Goal: Information Seeking & Learning: Learn about a topic

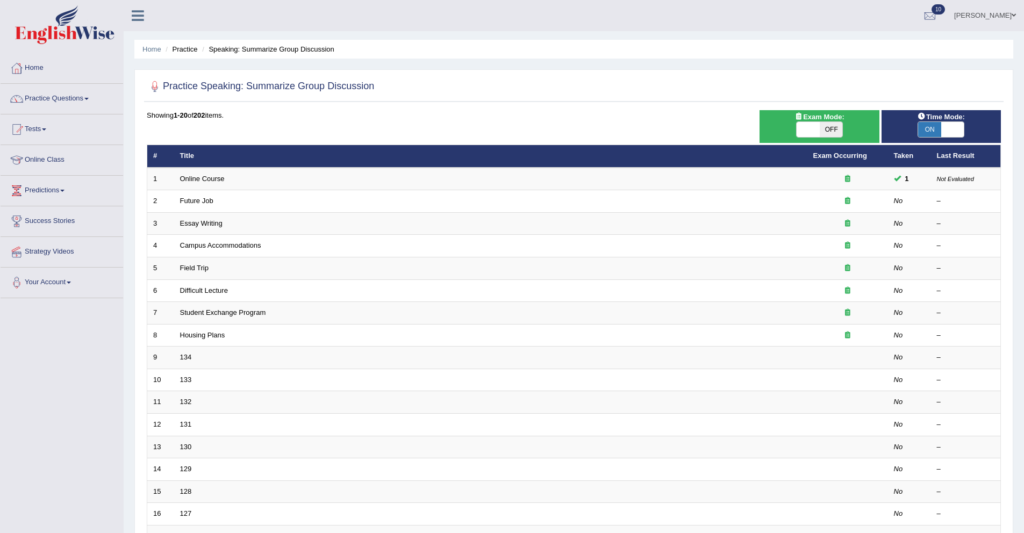
click at [42, 71] on link "Home" at bounding box center [62, 66] width 123 height 27
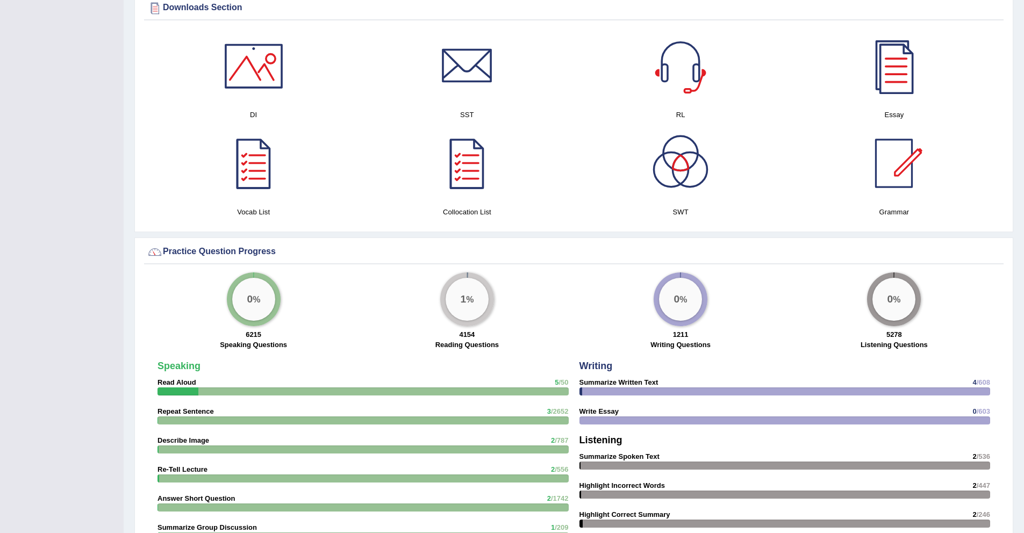
scroll to position [515, 0]
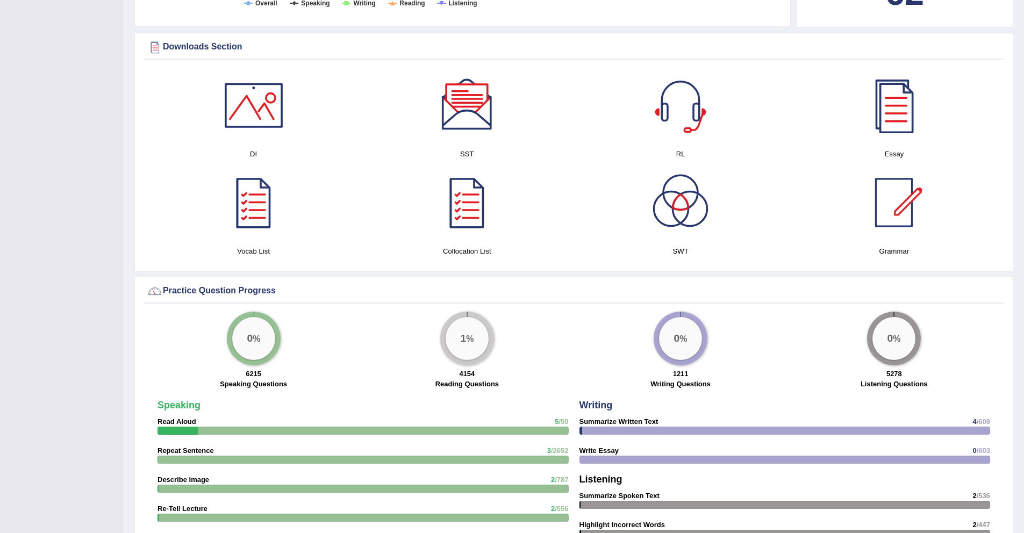
click at [684, 213] on div at bounding box center [680, 202] width 75 height 75
click at [684, 110] on div at bounding box center [680, 105] width 75 height 75
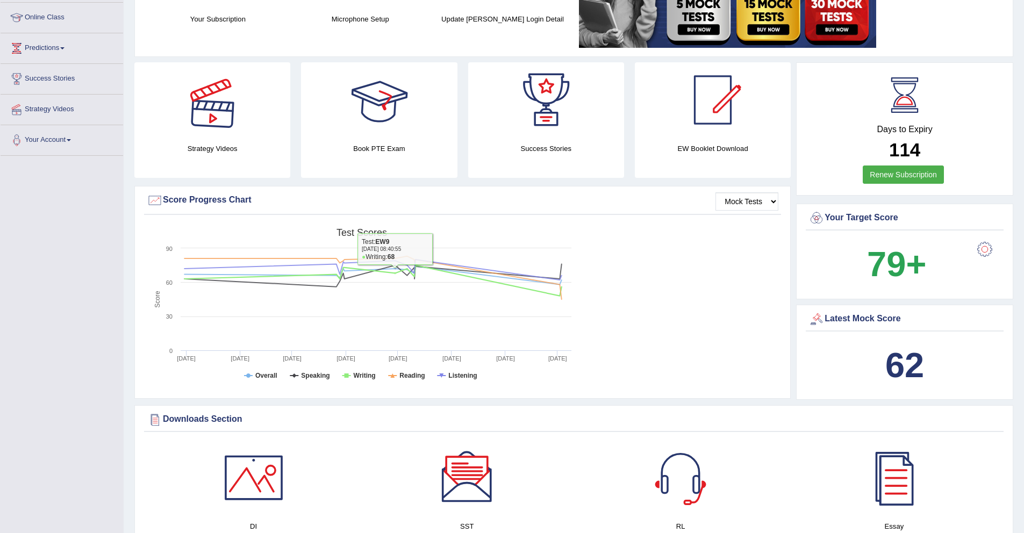
scroll to position [0, 0]
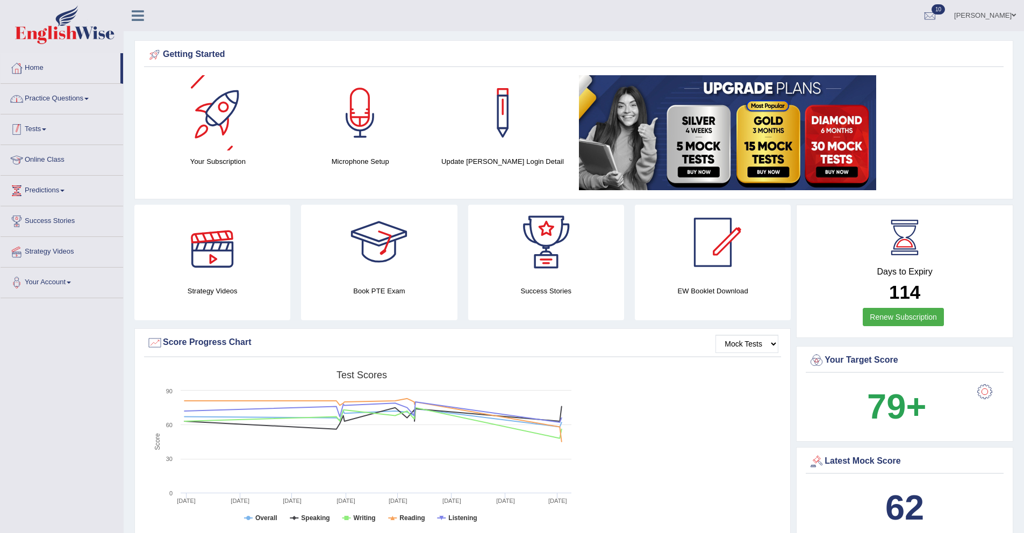
click at [87, 104] on link "Practice Questions" at bounding box center [62, 97] width 123 height 27
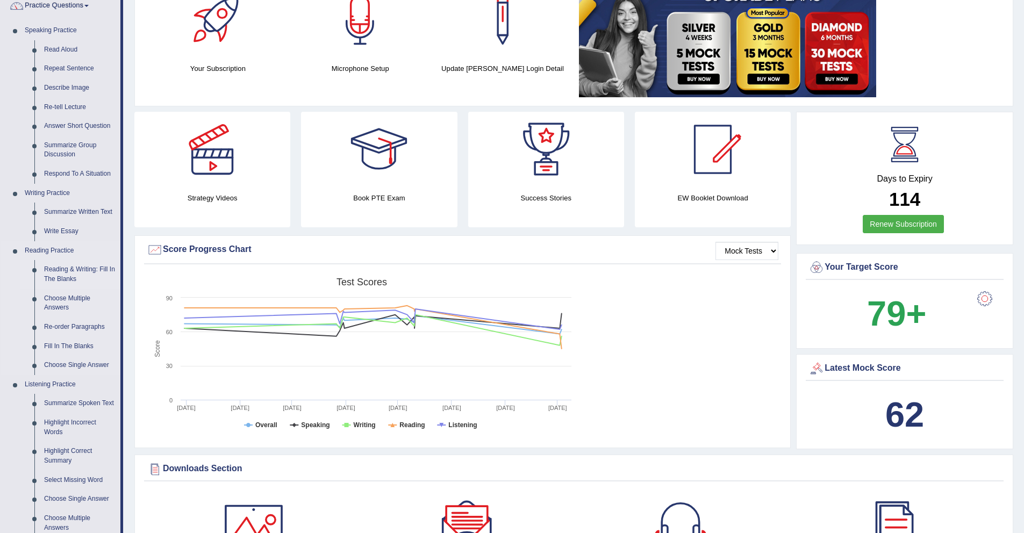
scroll to position [21, 0]
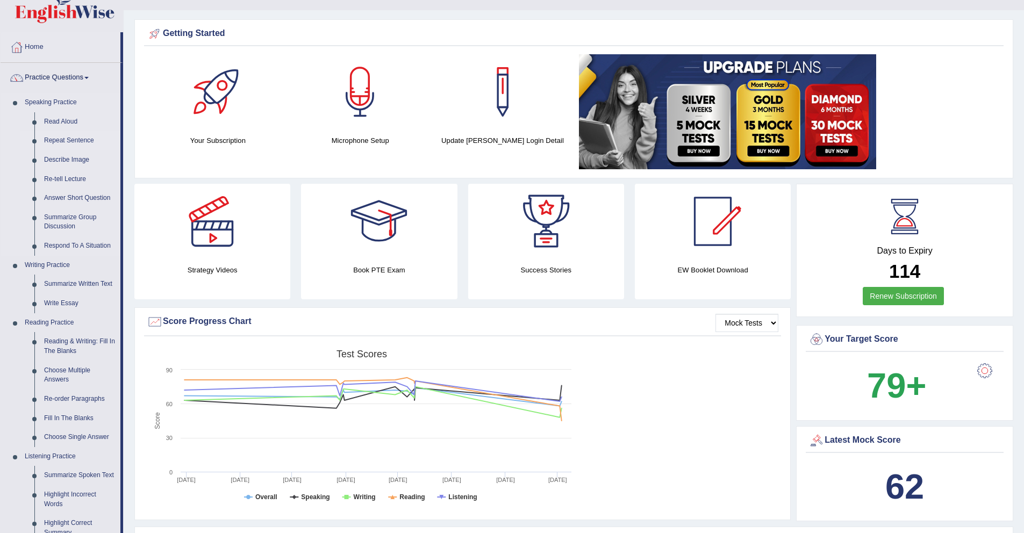
click at [73, 140] on link "Repeat Sentence" at bounding box center [79, 140] width 81 height 19
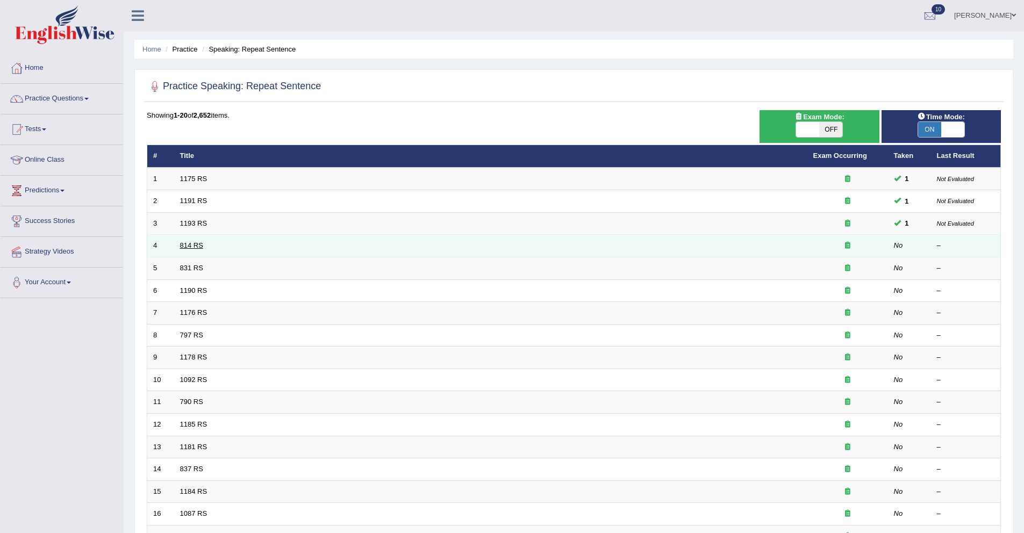
click at [189, 246] on link "814 RS" at bounding box center [191, 245] width 23 height 8
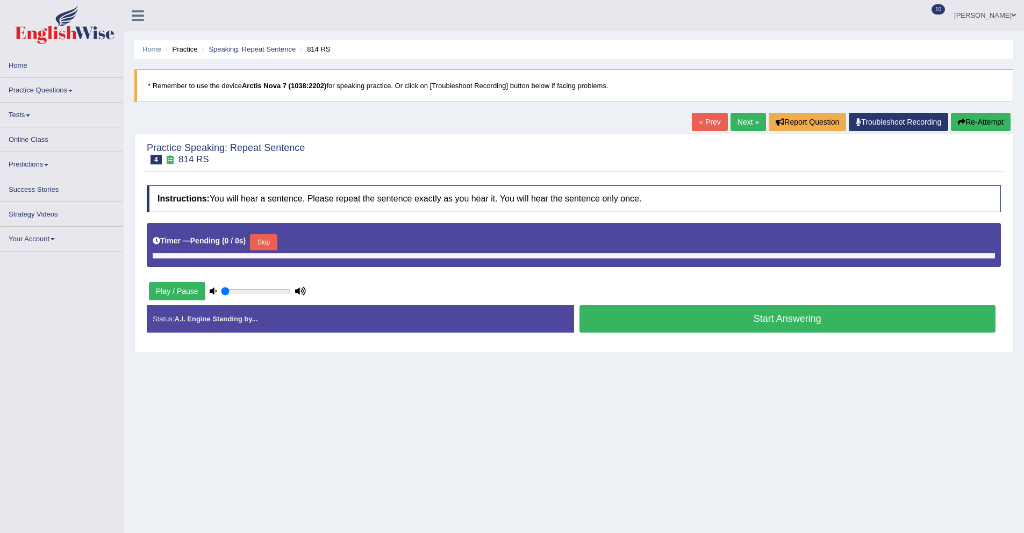
type input "1"
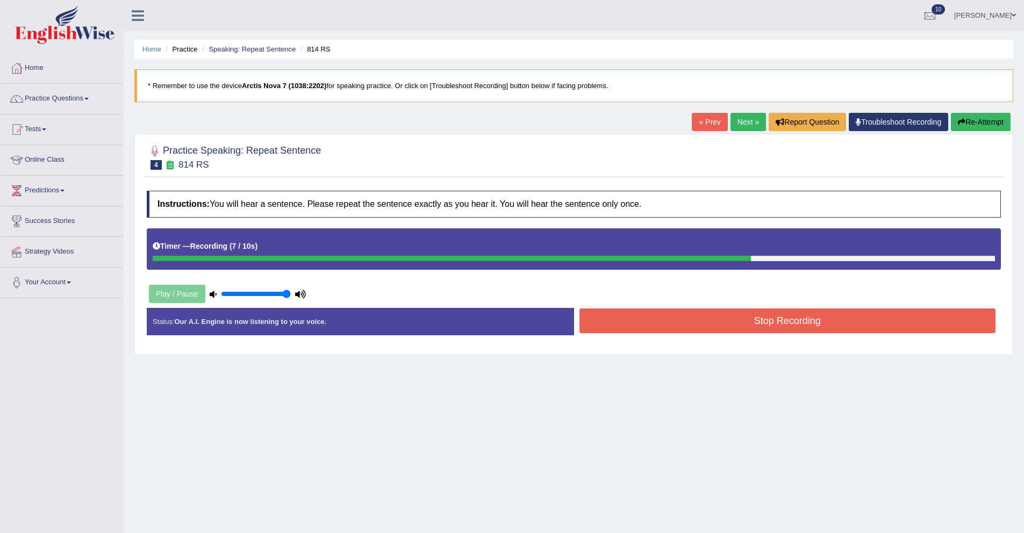
click at [626, 325] on button "Stop Recording" at bounding box center [788, 321] width 417 height 25
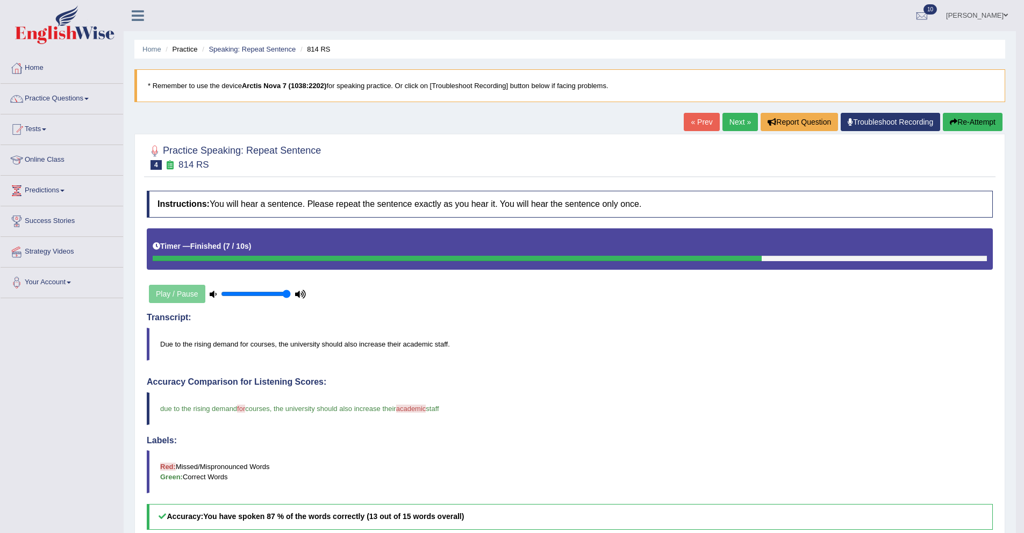
click at [732, 121] on link "Next »" at bounding box center [740, 122] width 35 height 18
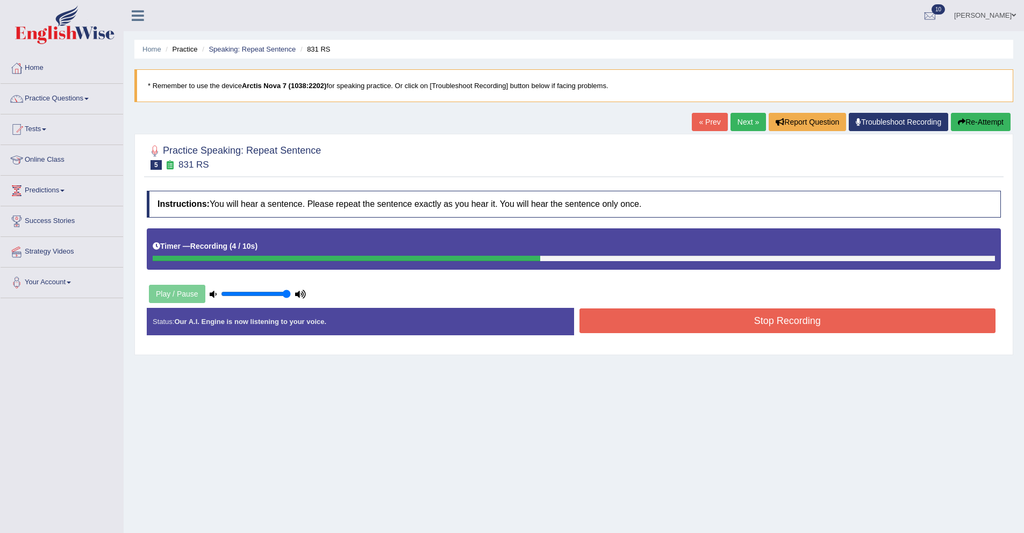
click at [696, 331] on button "Stop Recording" at bounding box center [788, 321] width 417 height 25
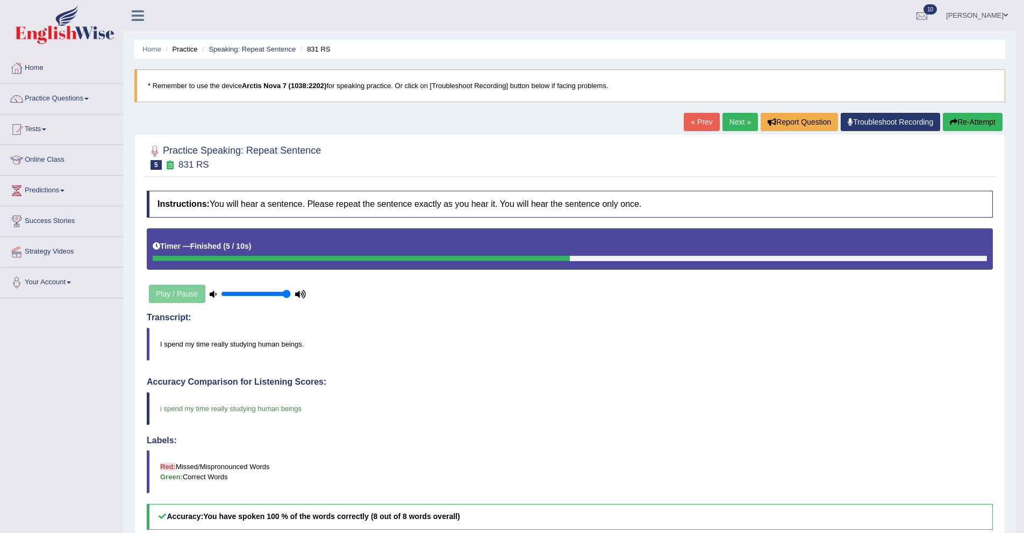
click at [968, 125] on button "Re-Attempt" at bounding box center [973, 122] width 60 height 18
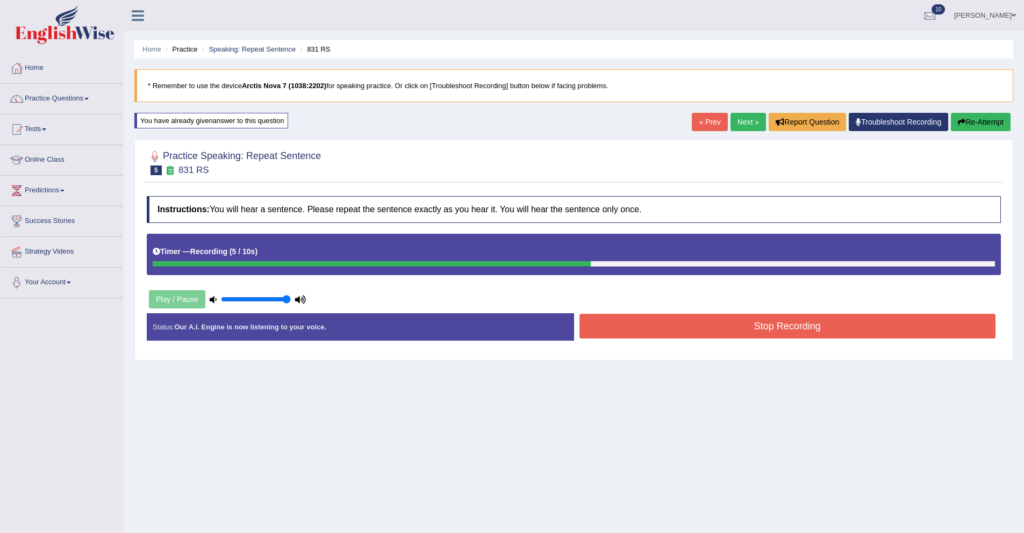
click at [748, 326] on button "Stop Recording" at bounding box center [788, 326] width 417 height 25
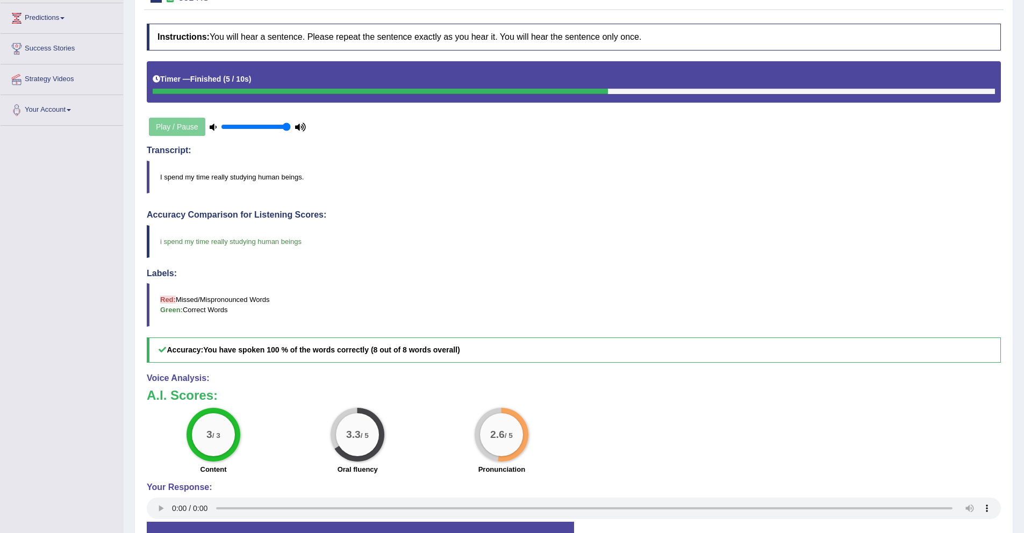
scroll to position [222, 0]
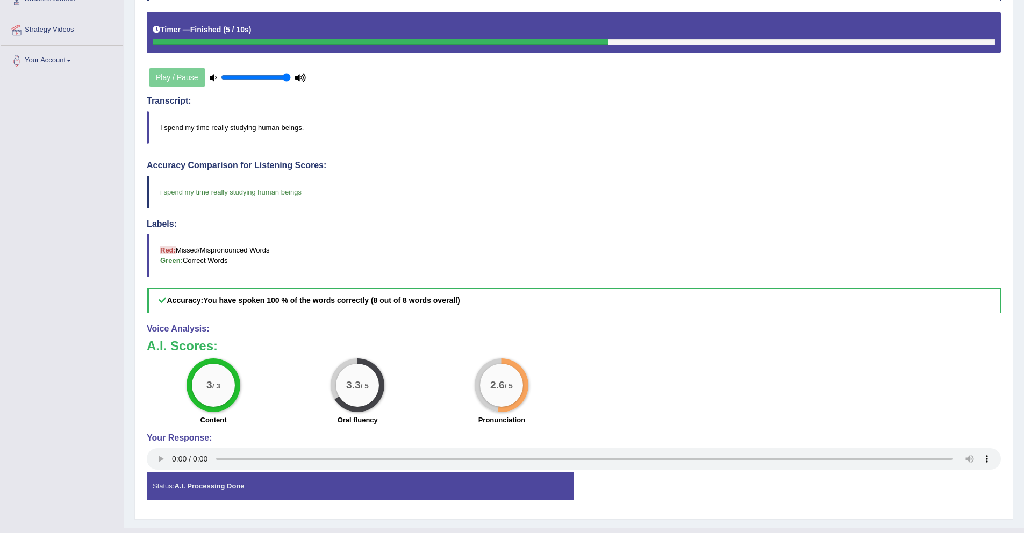
click at [513, 382] on small "/ 5" at bounding box center [509, 386] width 8 height 8
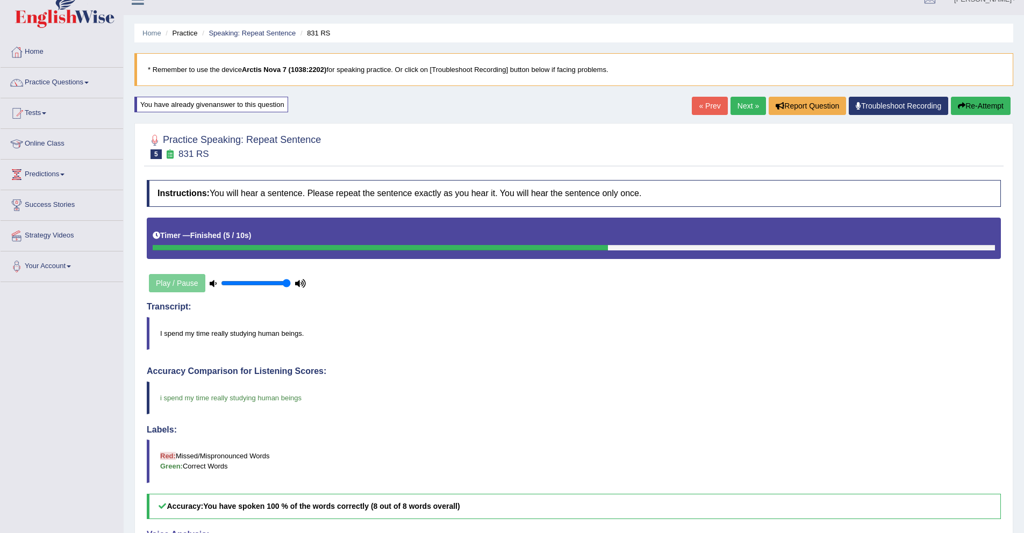
scroll to position [0, 0]
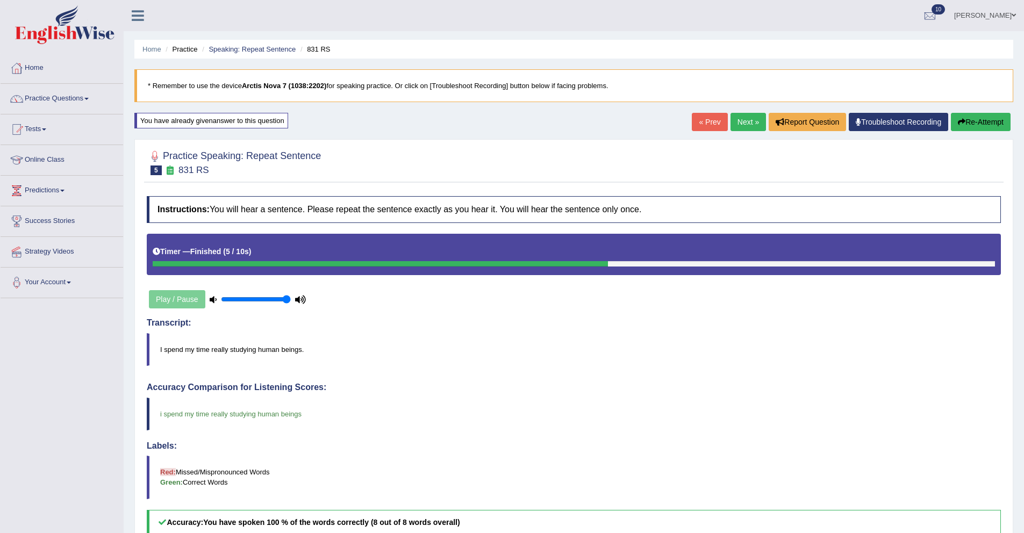
click at [740, 124] on link "Next »" at bounding box center [748, 122] width 35 height 18
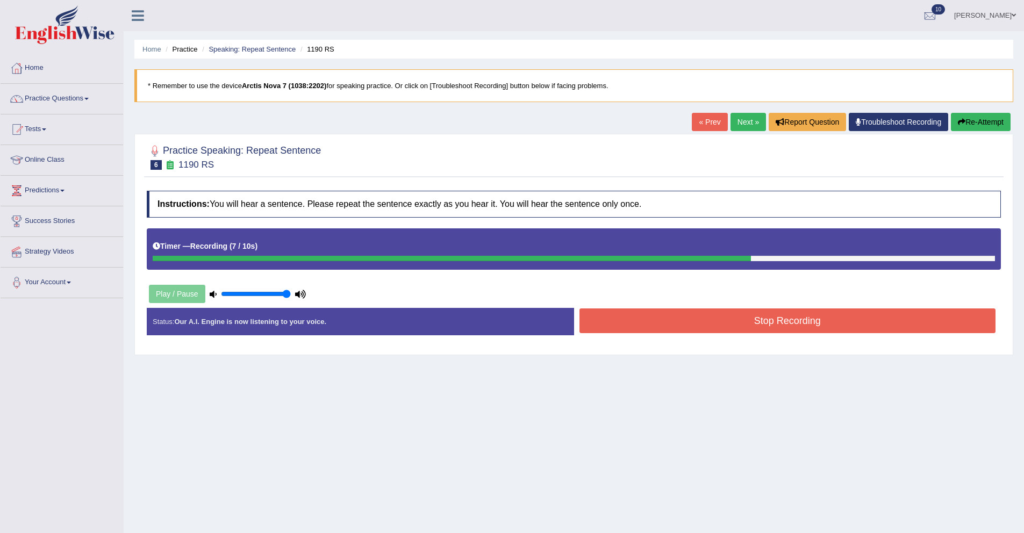
click at [659, 328] on button "Stop Recording" at bounding box center [788, 321] width 417 height 25
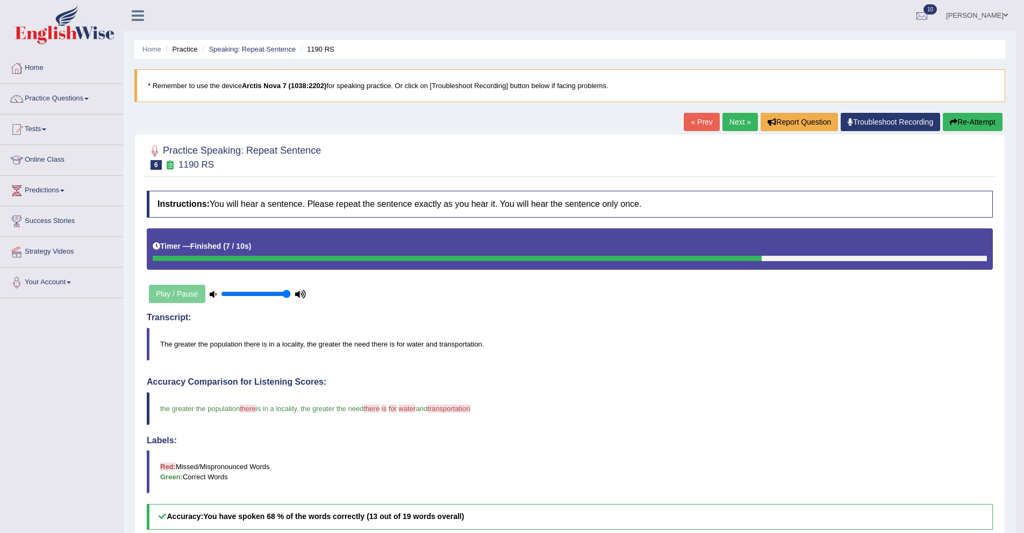
click at [728, 124] on link "Next »" at bounding box center [740, 122] width 35 height 18
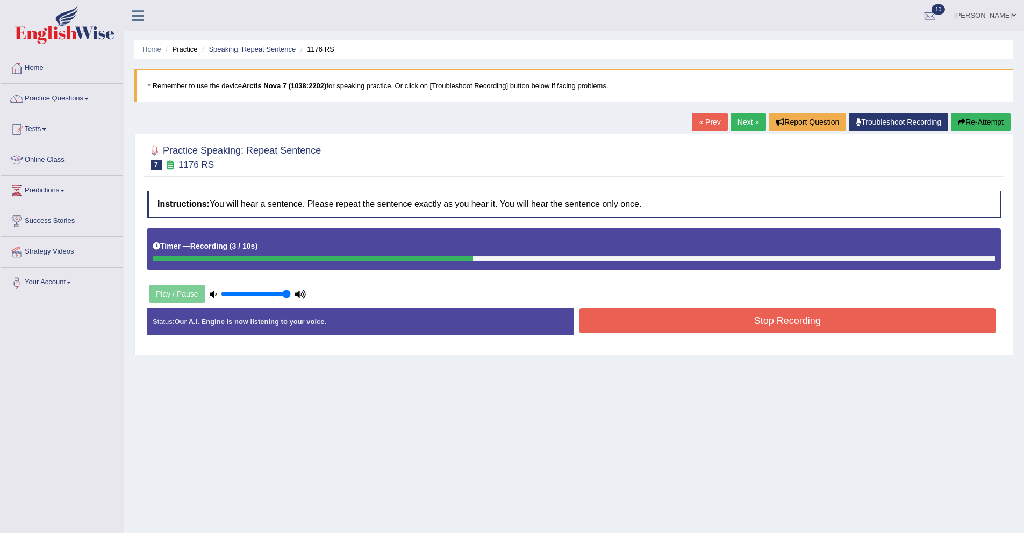
click at [706, 317] on button "Stop Recording" at bounding box center [788, 321] width 417 height 25
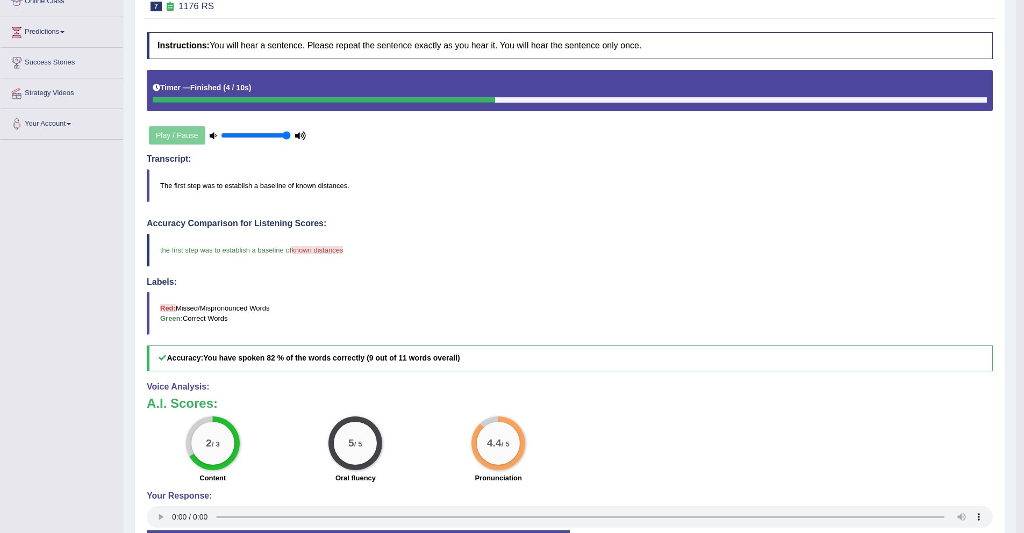
scroll to position [54, 0]
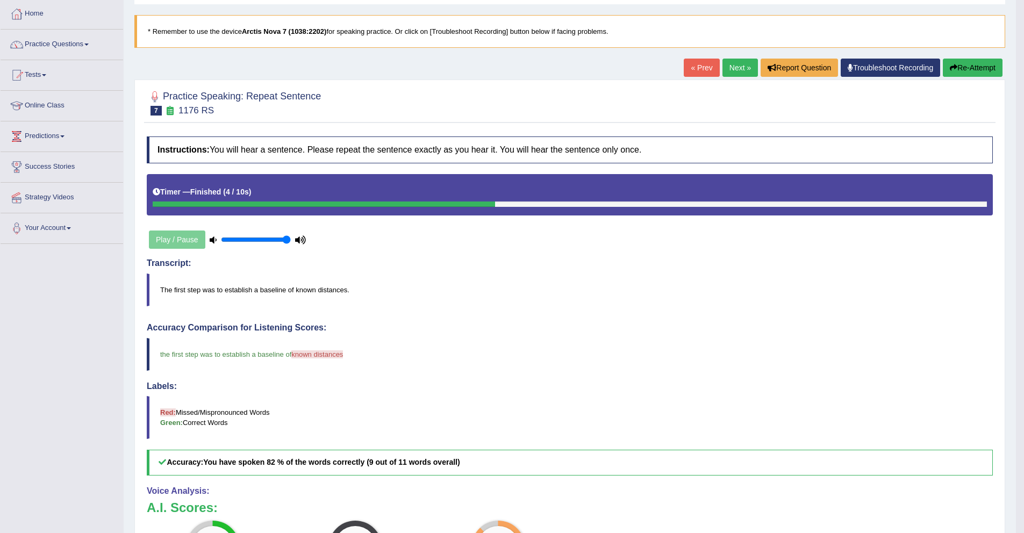
click at [738, 66] on link "Next »" at bounding box center [740, 68] width 35 height 18
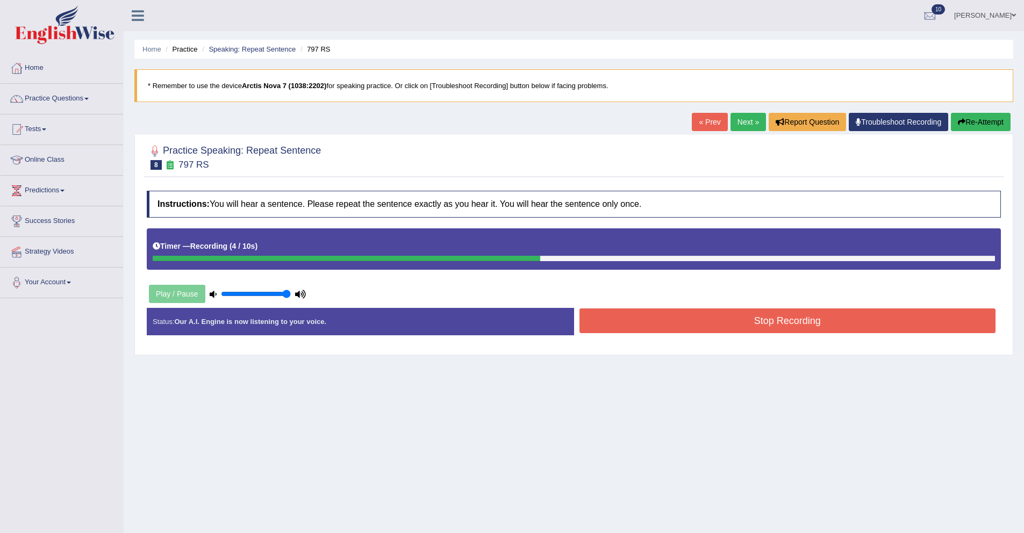
click at [650, 326] on button "Stop Recording" at bounding box center [788, 321] width 417 height 25
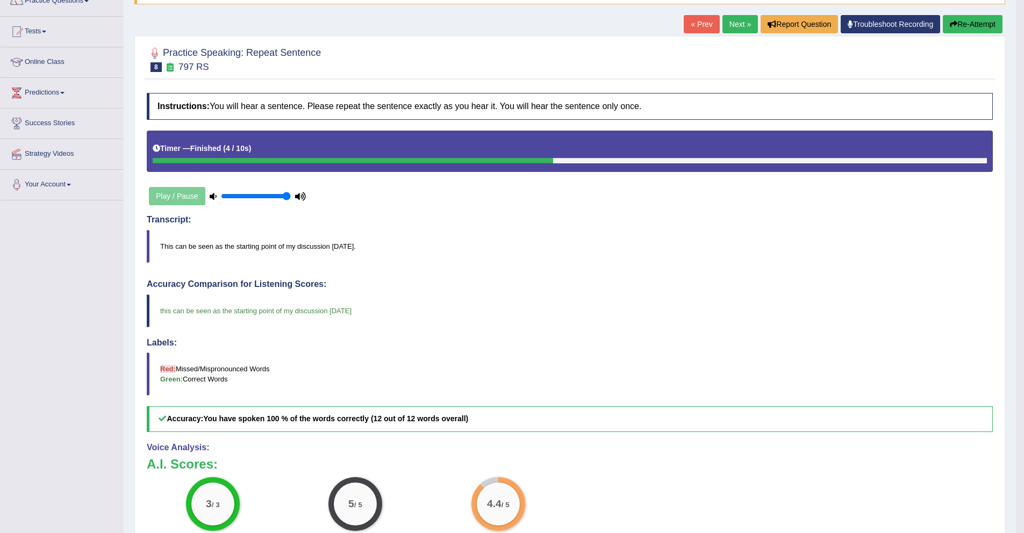
scroll to position [91, 0]
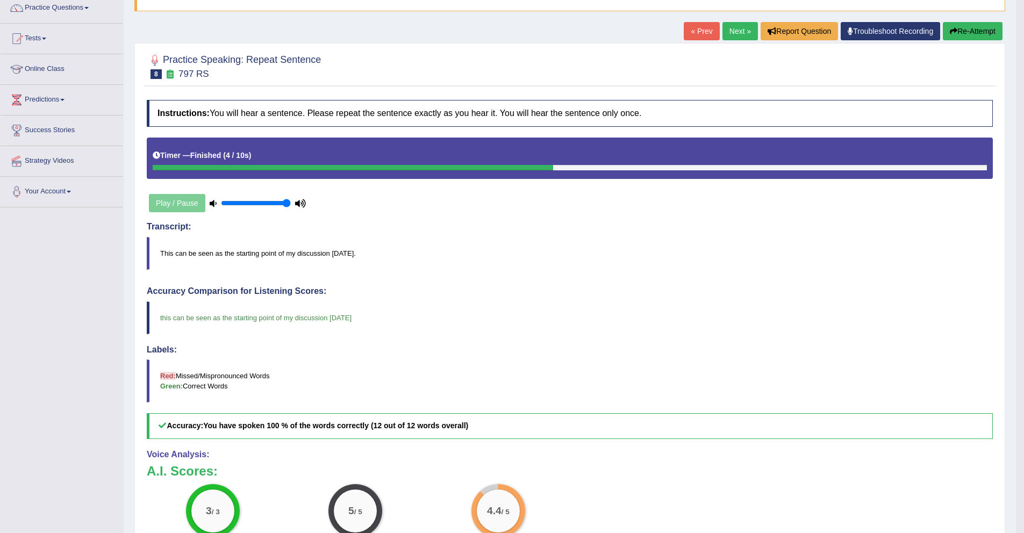
click at [739, 30] on link "Next »" at bounding box center [740, 31] width 35 height 18
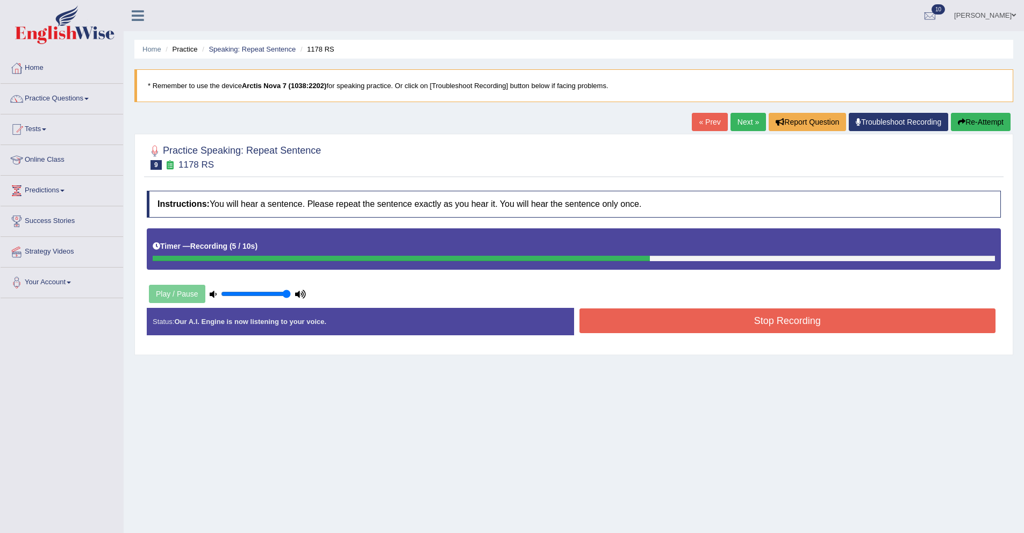
click at [795, 326] on button "Stop Recording" at bounding box center [788, 321] width 417 height 25
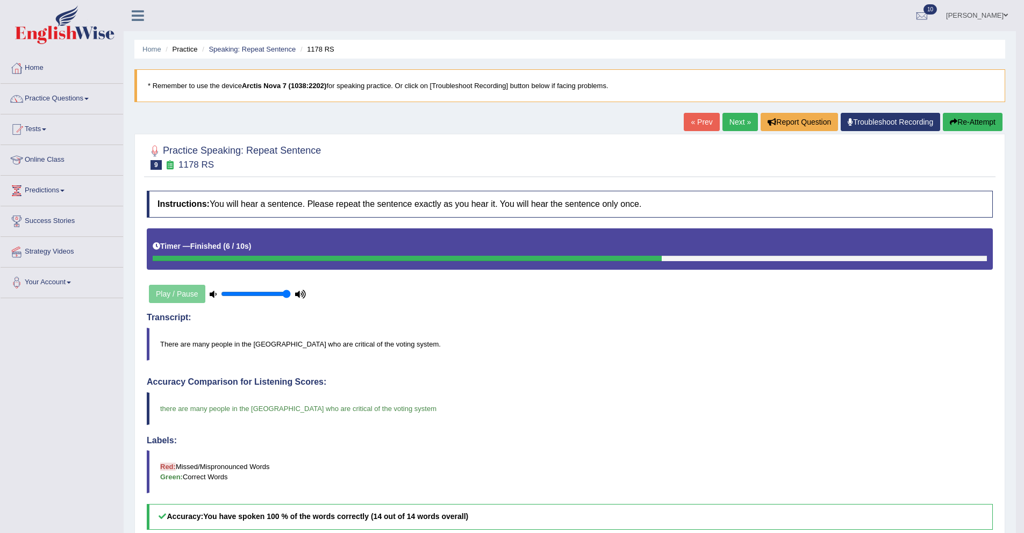
click at [723, 121] on link "Next »" at bounding box center [740, 122] width 35 height 18
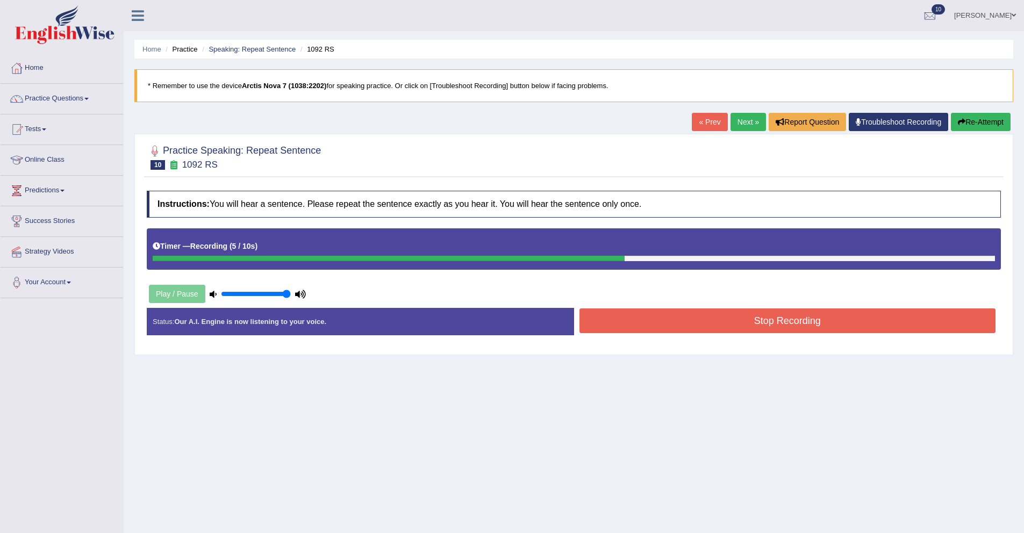
click at [761, 327] on button "Stop Recording" at bounding box center [788, 321] width 417 height 25
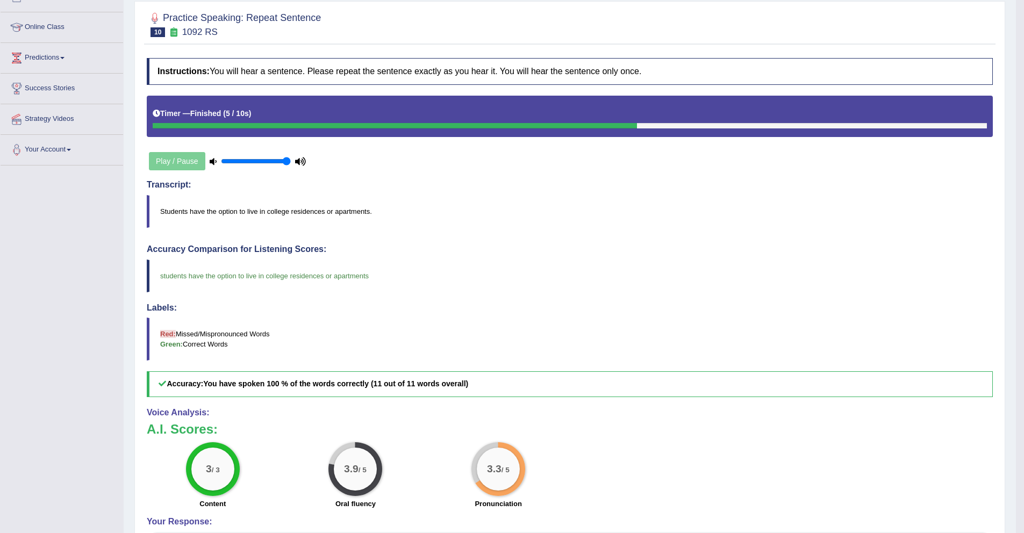
scroll to position [88, 0]
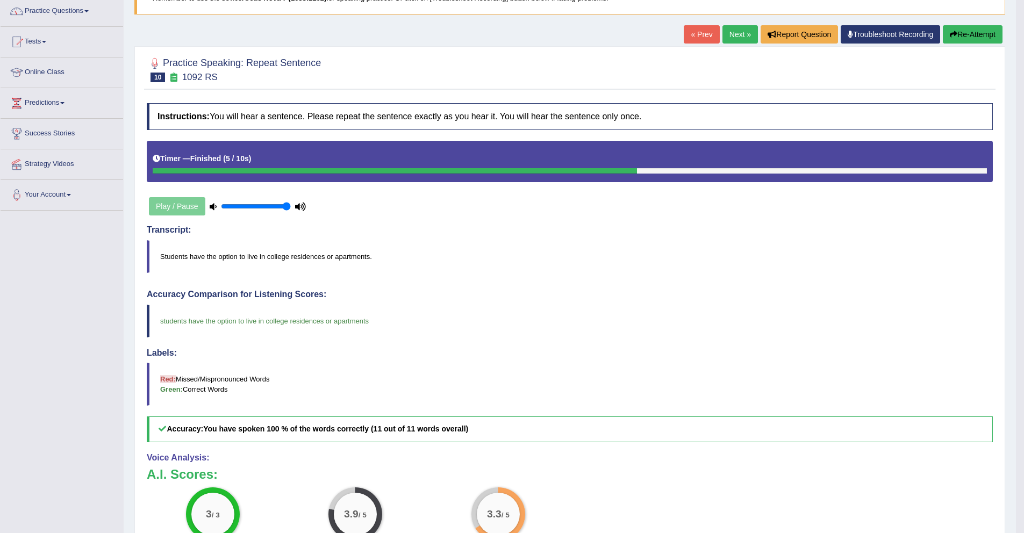
click at [727, 34] on link "Next »" at bounding box center [740, 34] width 35 height 18
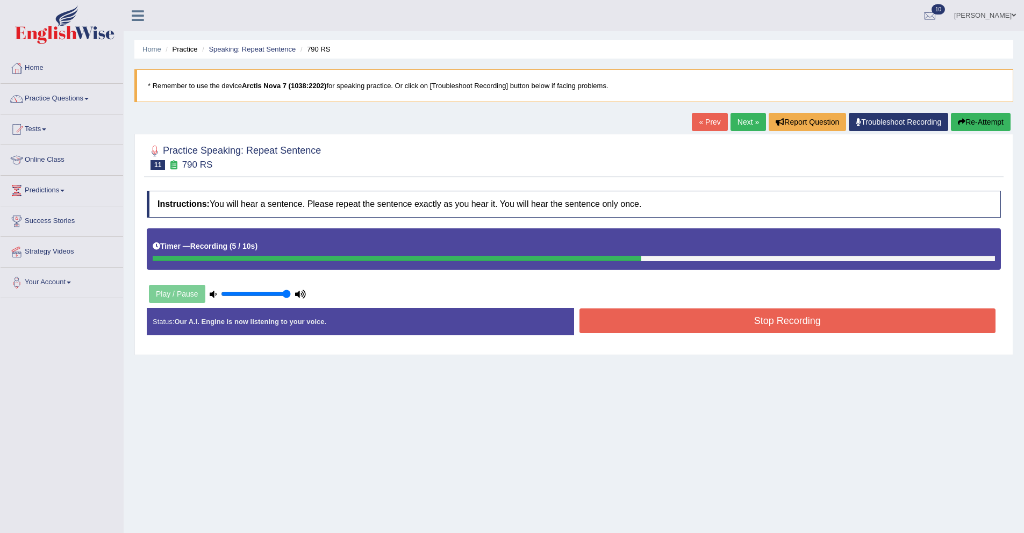
click at [660, 328] on button "Stop Recording" at bounding box center [788, 321] width 417 height 25
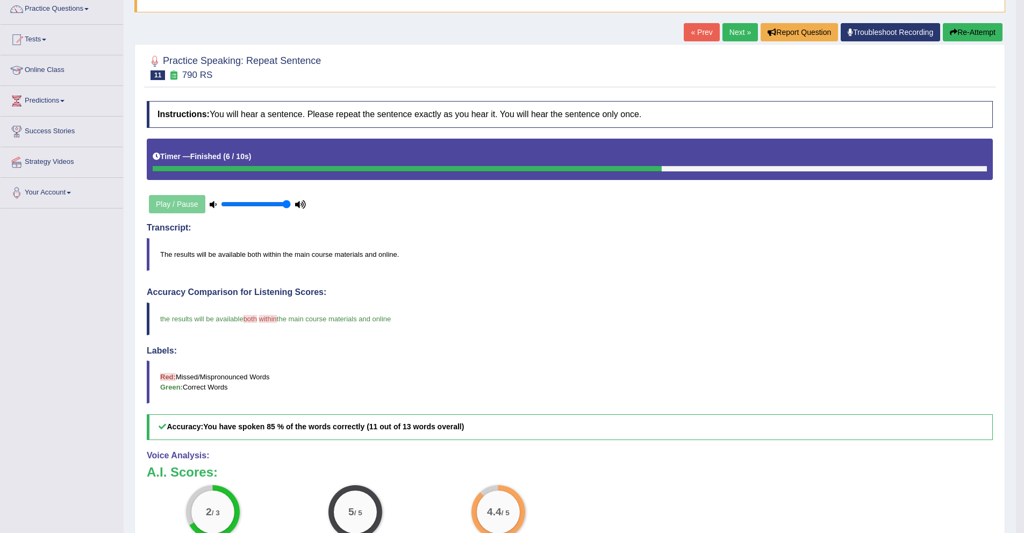
scroll to position [76, 0]
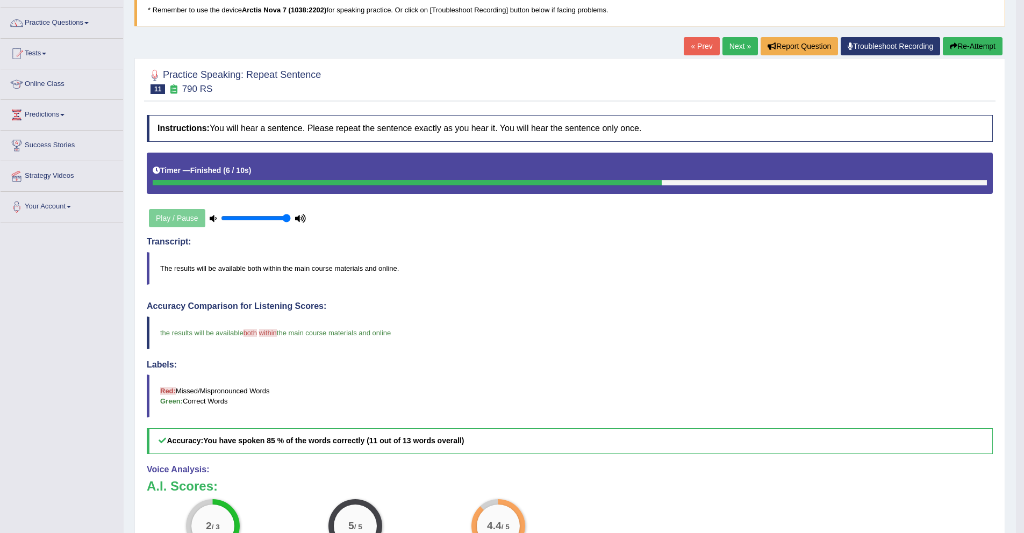
click at [731, 48] on link "Next »" at bounding box center [740, 46] width 35 height 18
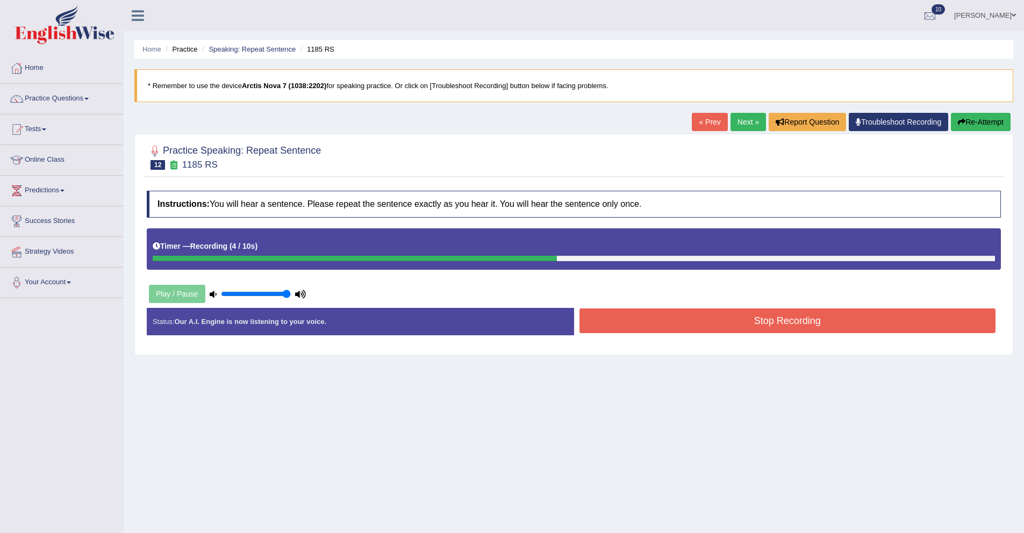
click at [733, 322] on button "Stop Recording" at bounding box center [788, 321] width 417 height 25
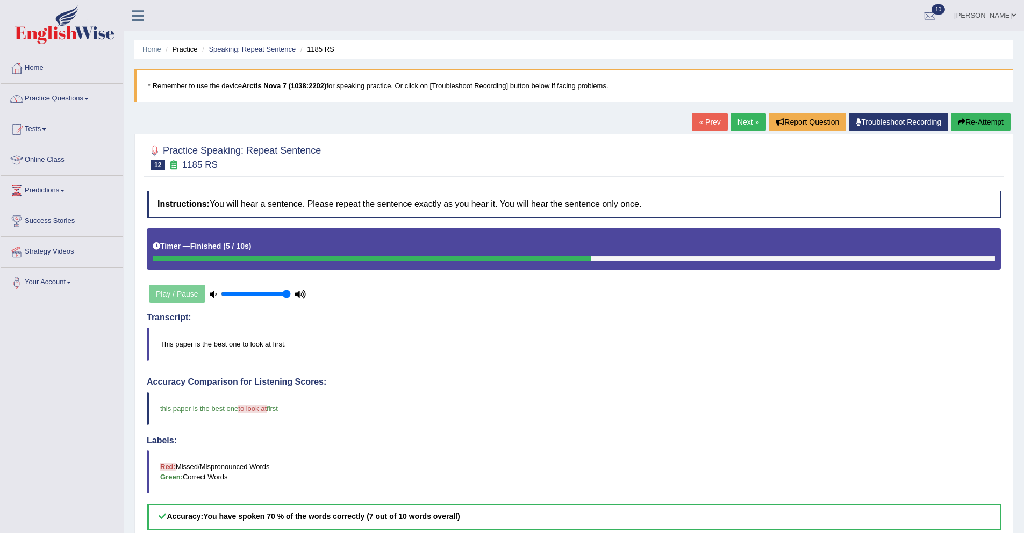
click at [731, 121] on link "Next »" at bounding box center [748, 122] width 35 height 18
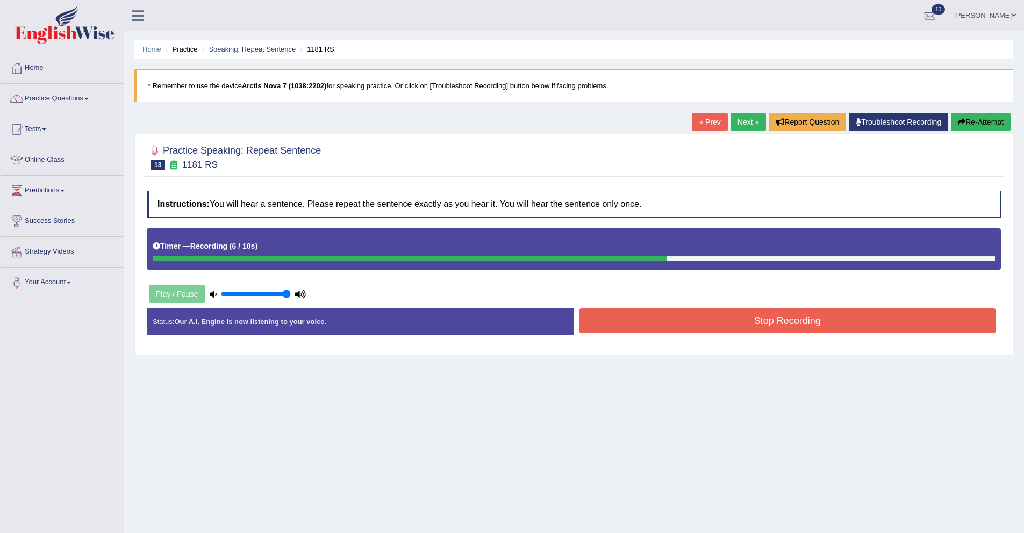
click at [681, 322] on button "Stop Recording" at bounding box center [788, 321] width 417 height 25
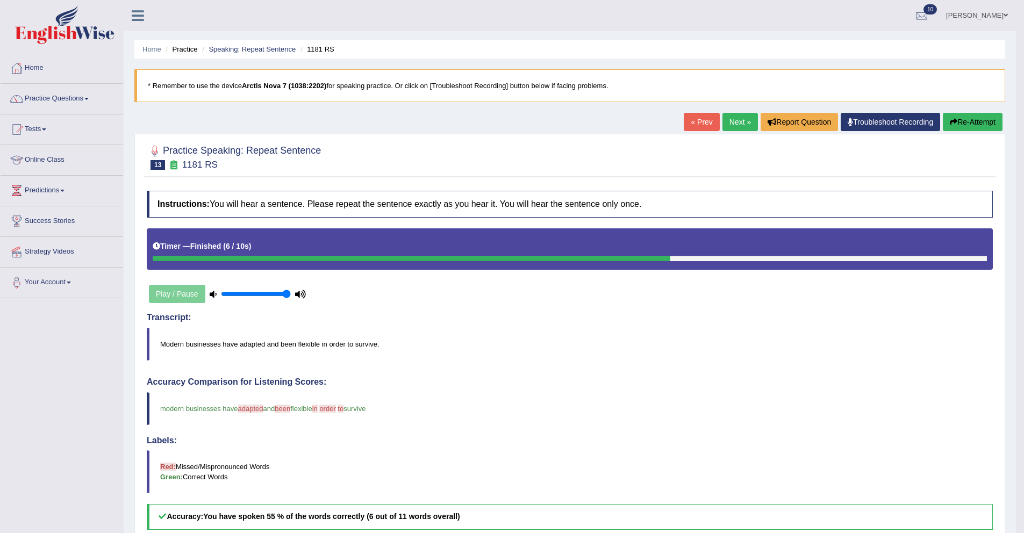
click at [728, 126] on link "Next »" at bounding box center [740, 122] width 35 height 18
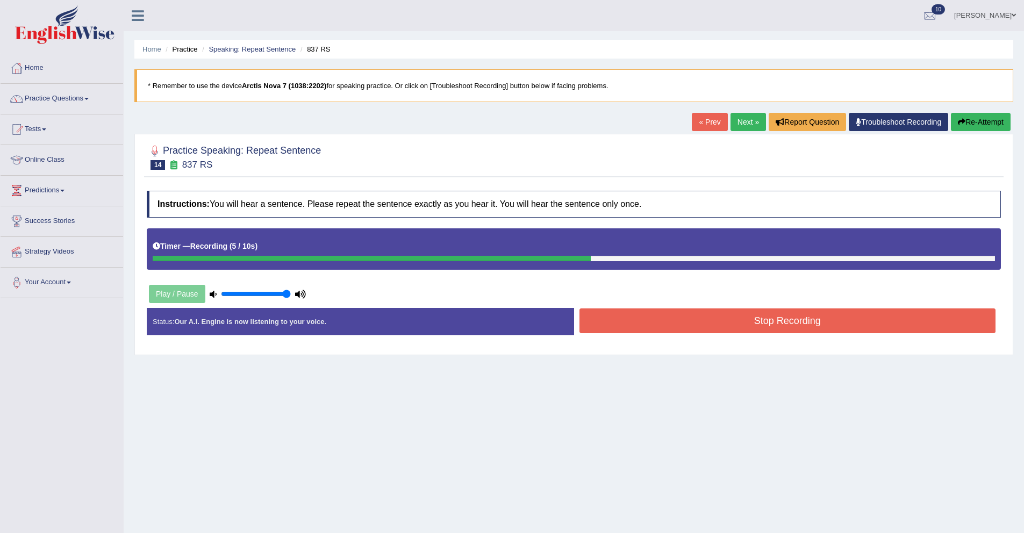
click at [667, 324] on button "Stop Recording" at bounding box center [788, 321] width 417 height 25
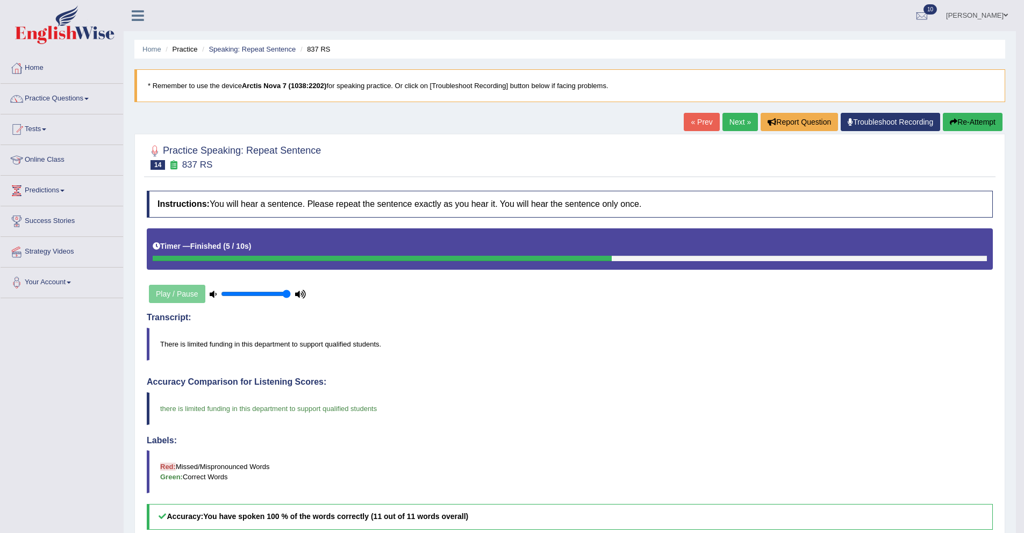
click at [728, 121] on link "Next »" at bounding box center [740, 122] width 35 height 18
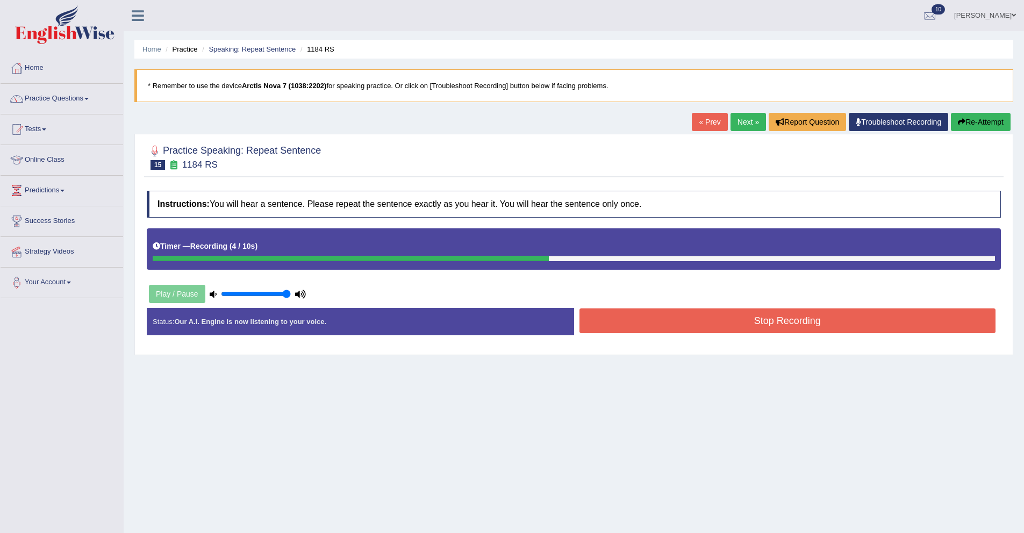
click at [628, 327] on button "Stop Recording" at bounding box center [788, 321] width 417 height 25
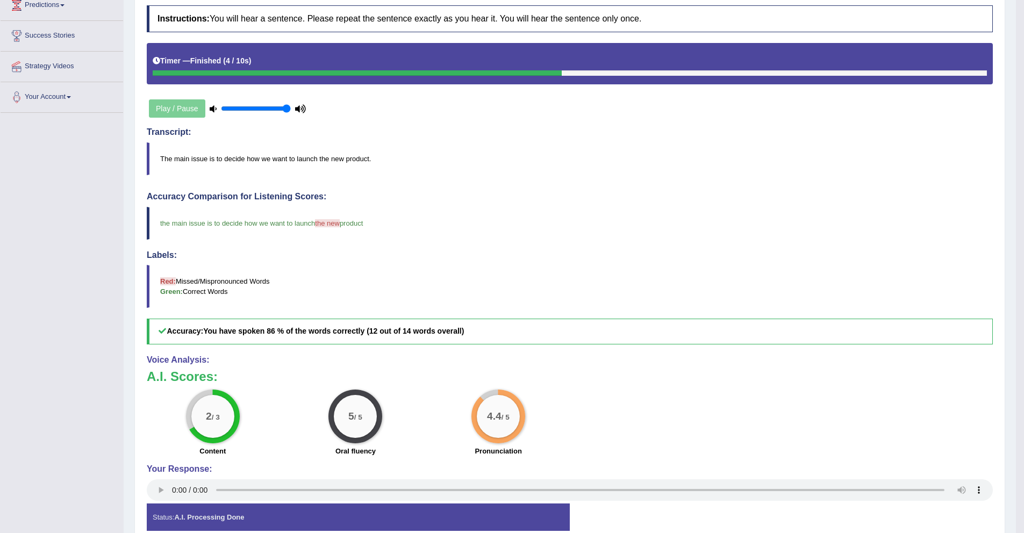
scroll to position [1, 0]
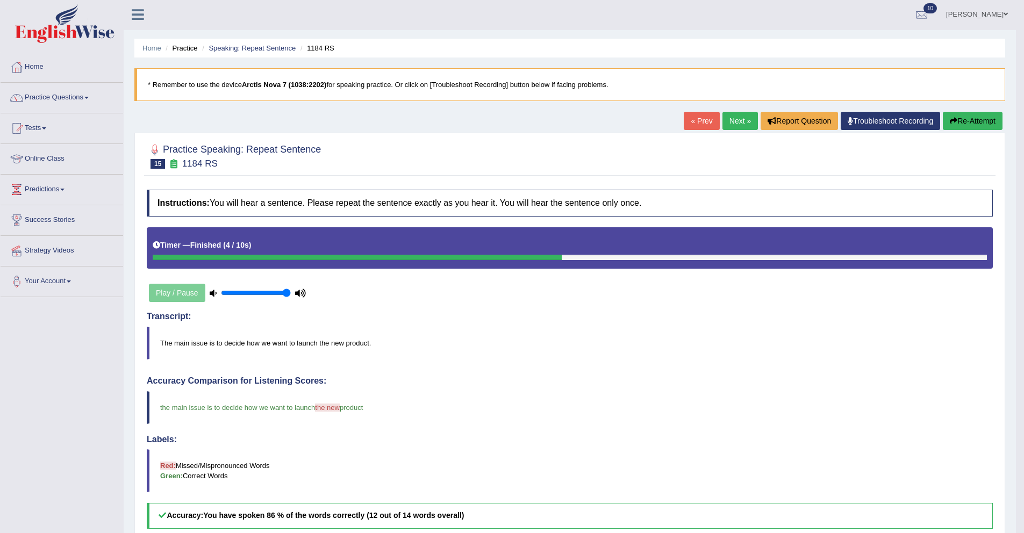
click at [724, 123] on link "Next »" at bounding box center [740, 121] width 35 height 18
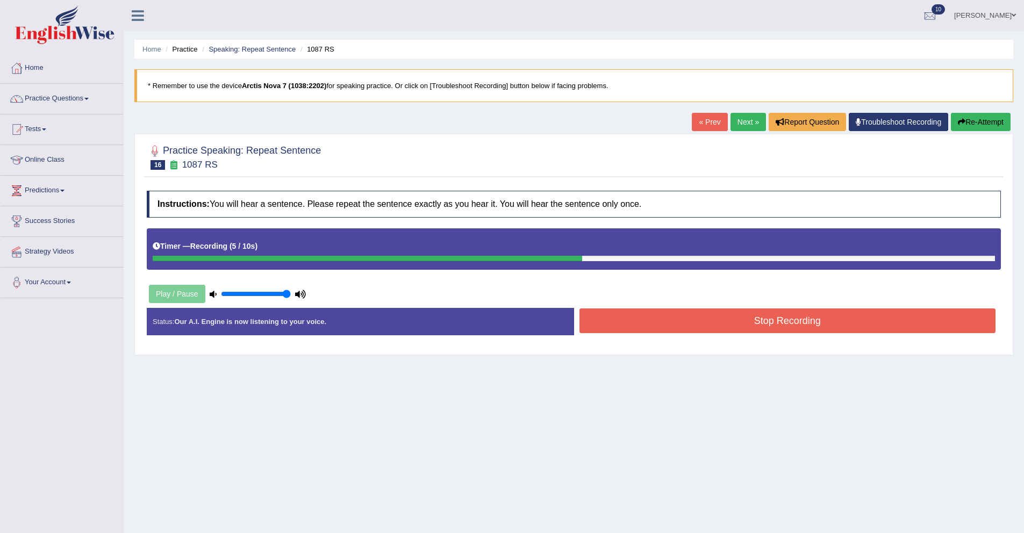
click at [670, 327] on button "Stop Recording" at bounding box center [788, 321] width 417 height 25
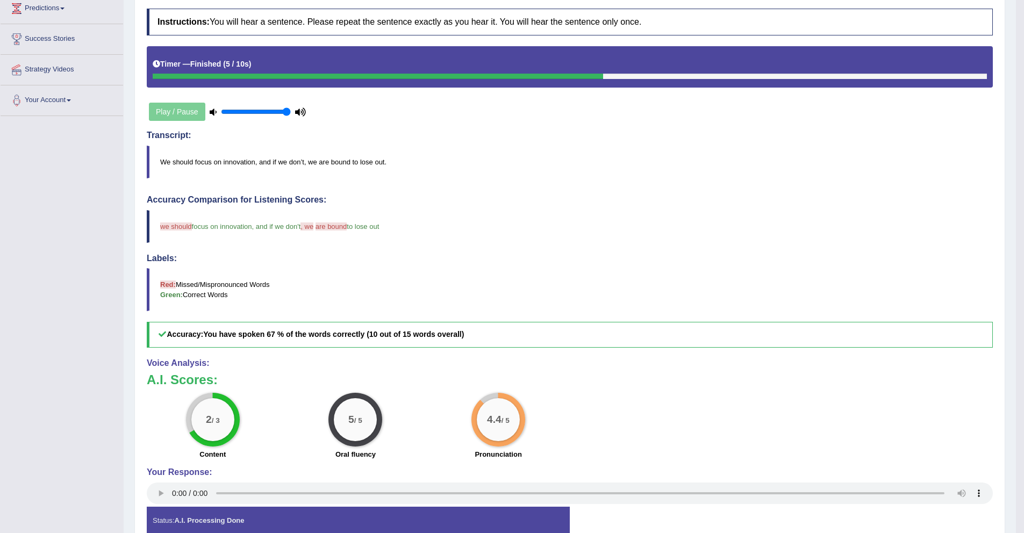
scroll to position [198, 0]
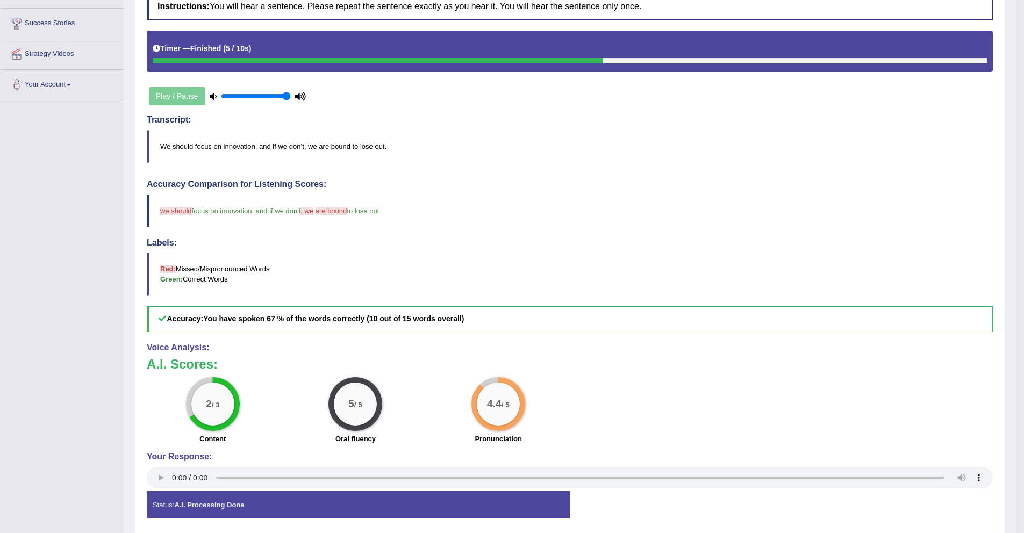
click at [337, 209] on span "are bound" at bounding box center [332, 211] width 32 height 8
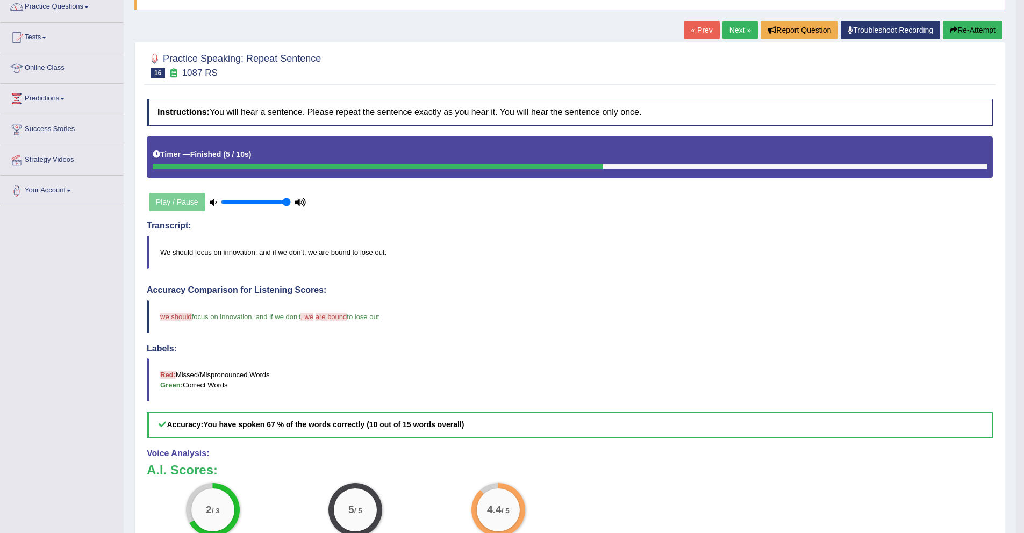
scroll to position [42, 0]
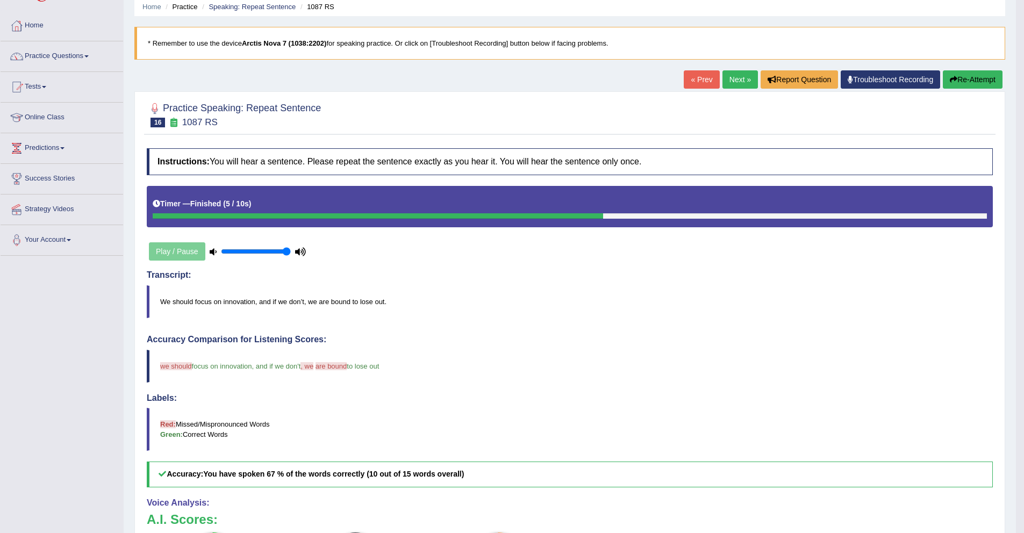
click at [953, 79] on icon "button" at bounding box center [954, 80] width 8 height 8
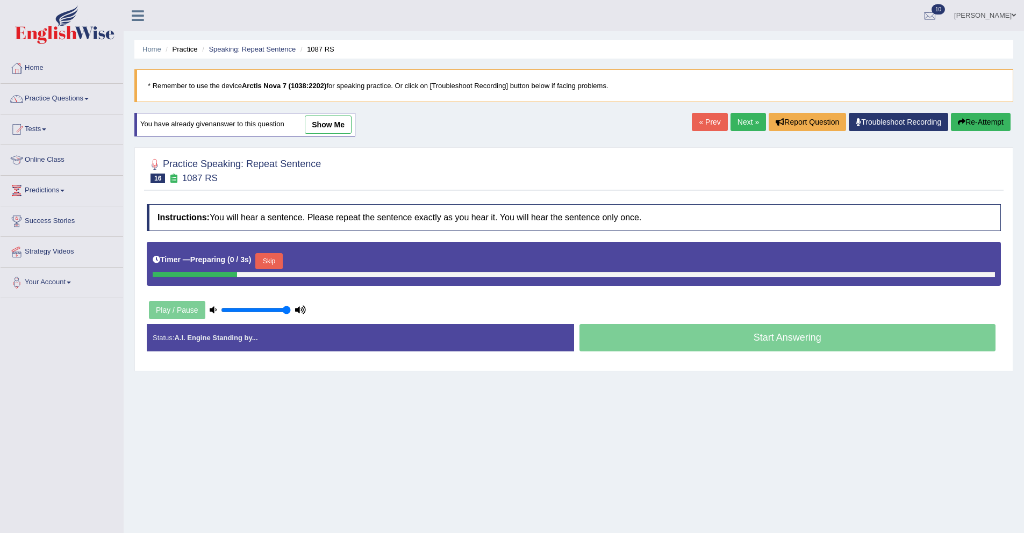
scroll to position [31, 0]
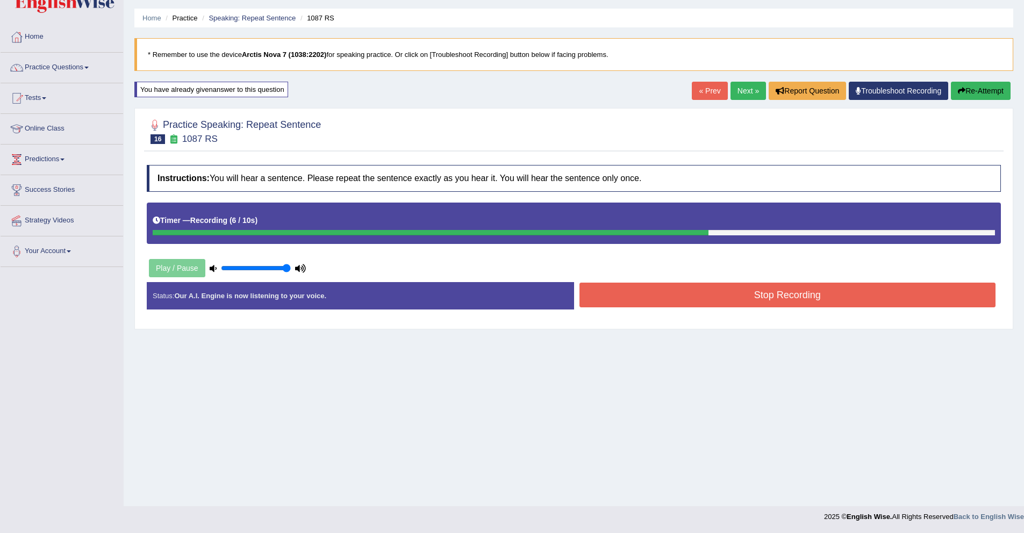
click at [660, 289] on button "Stop Recording" at bounding box center [788, 295] width 417 height 25
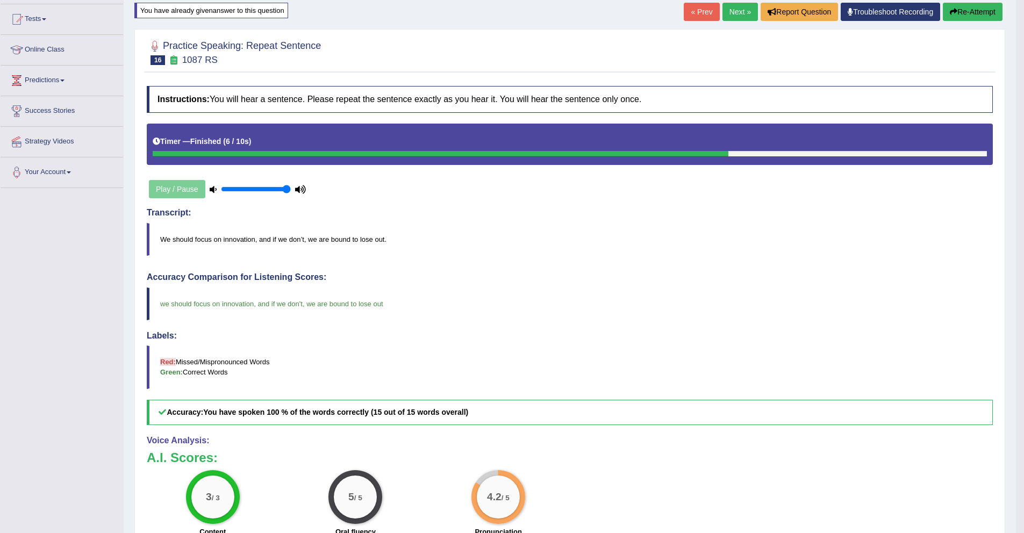
scroll to position [0, 0]
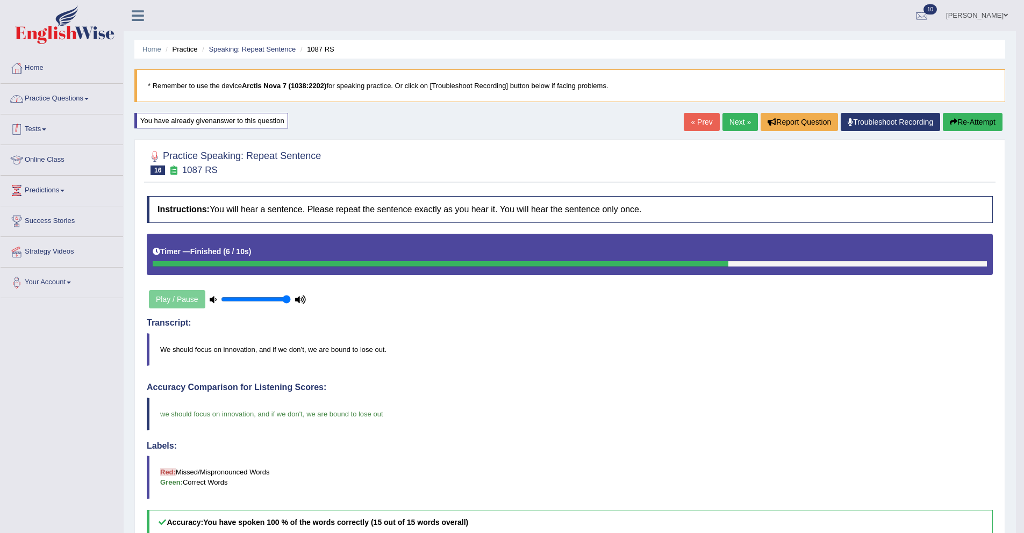
click at [42, 100] on link "Practice Questions" at bounding box center [62, 97] width 123 height 27
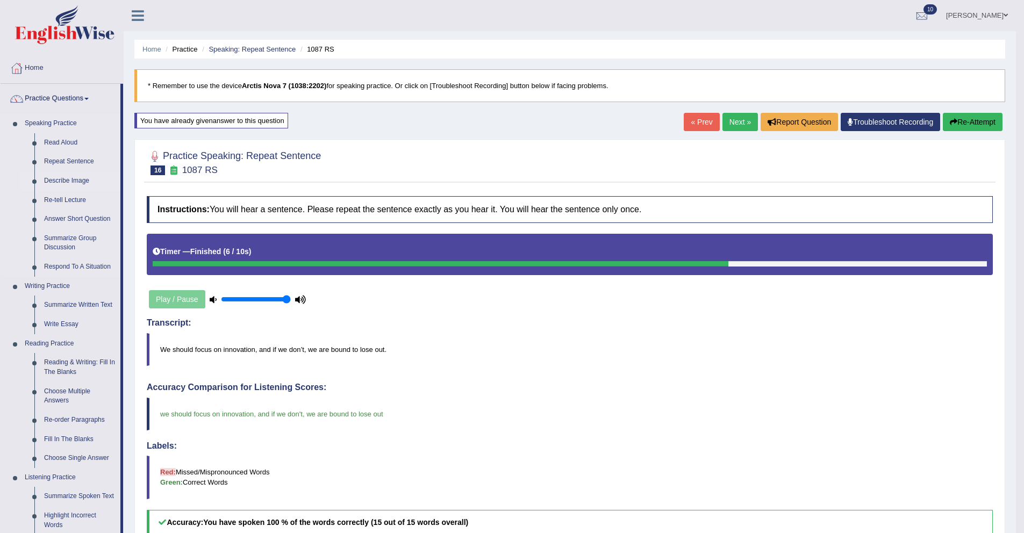
click at [59, 184] on link "Describe Image" at bounding box center [79, 180] width 81 height 19
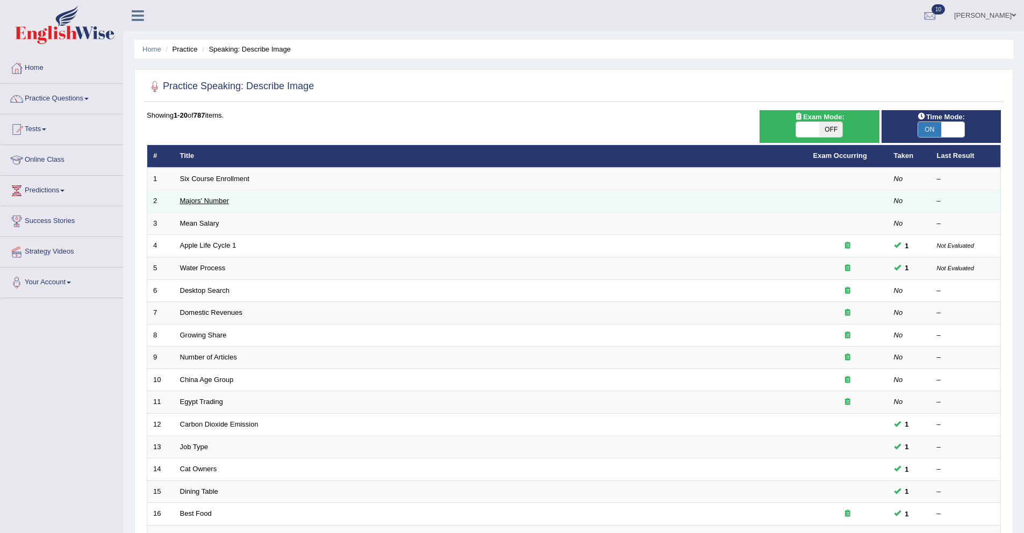
click at [203, 201] on link "Majors' Number" at bounding box center [204, 201] width 49 height 8
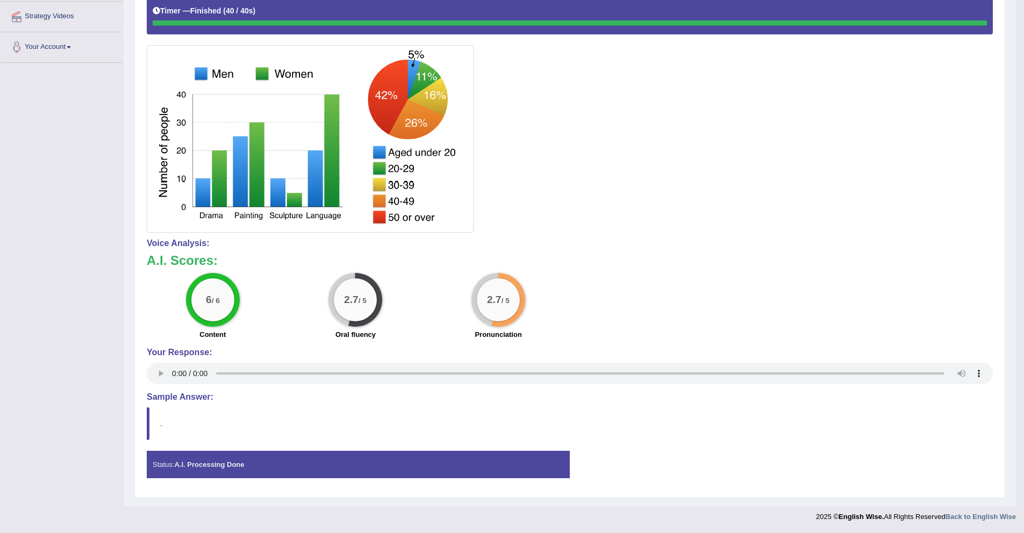
scroll to position [108, 0]
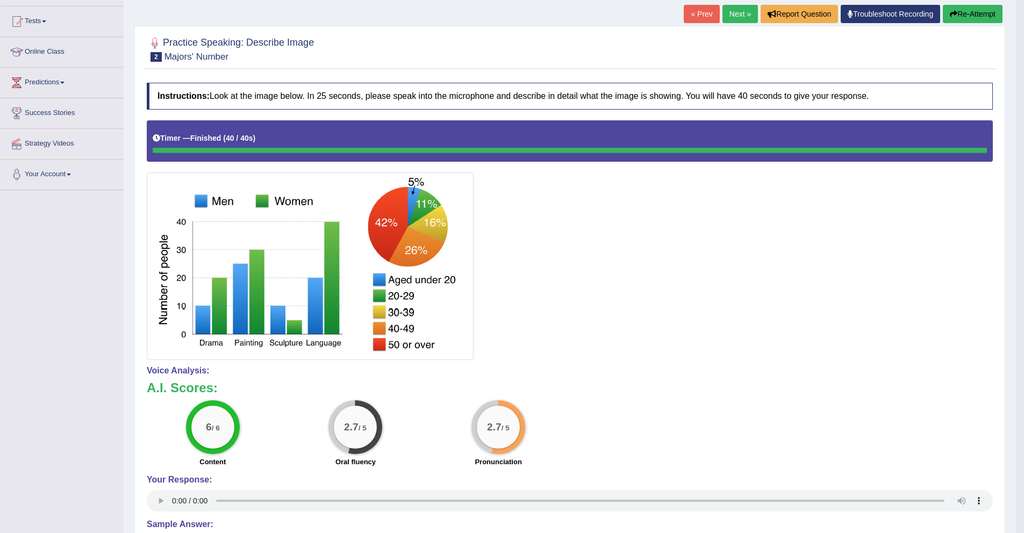
click at [734, 18] on link "Next »" at bounding box center [740, 14] width 35 height 18
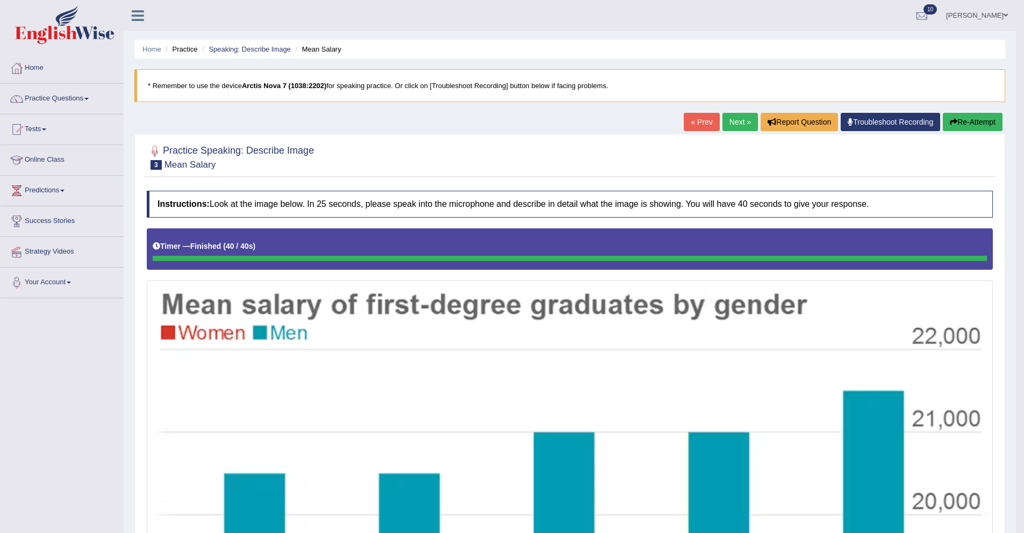
click at [735, 126] on link "Next »" at bounding box center [740, 122] width 35 height 18
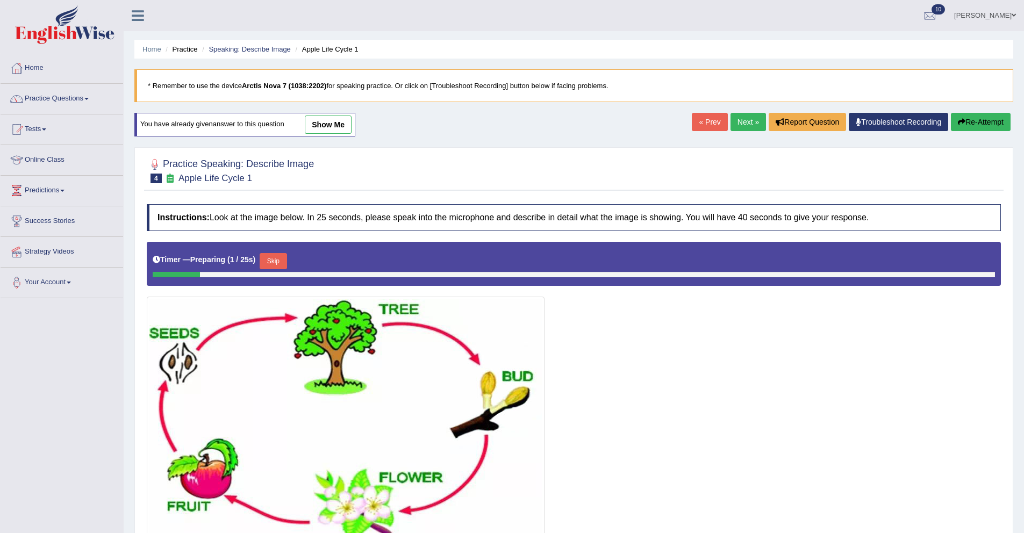
scroll to position [74, 0]
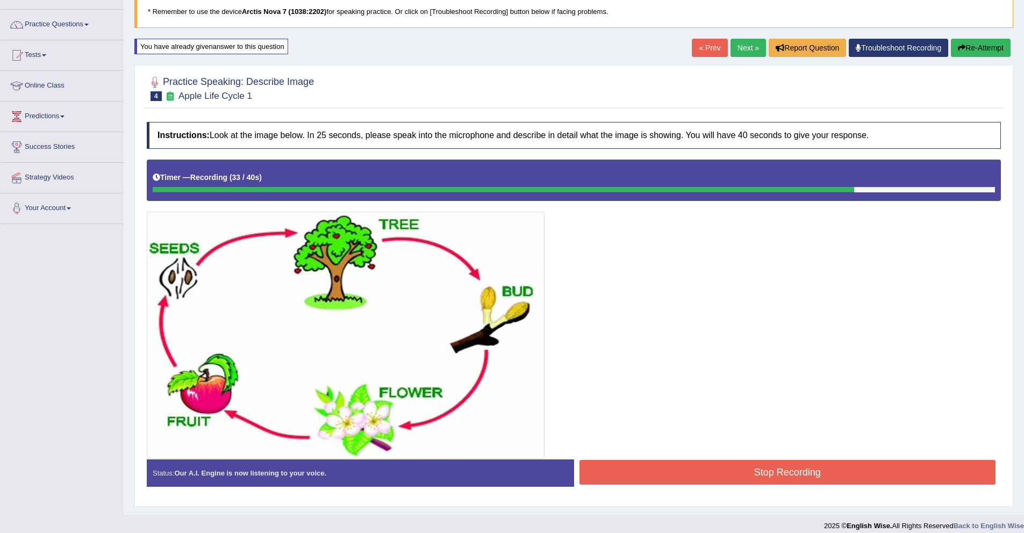
click at [775, 476] on button "Stop Recording" at bounding box center [788, 472] width 417 height 25
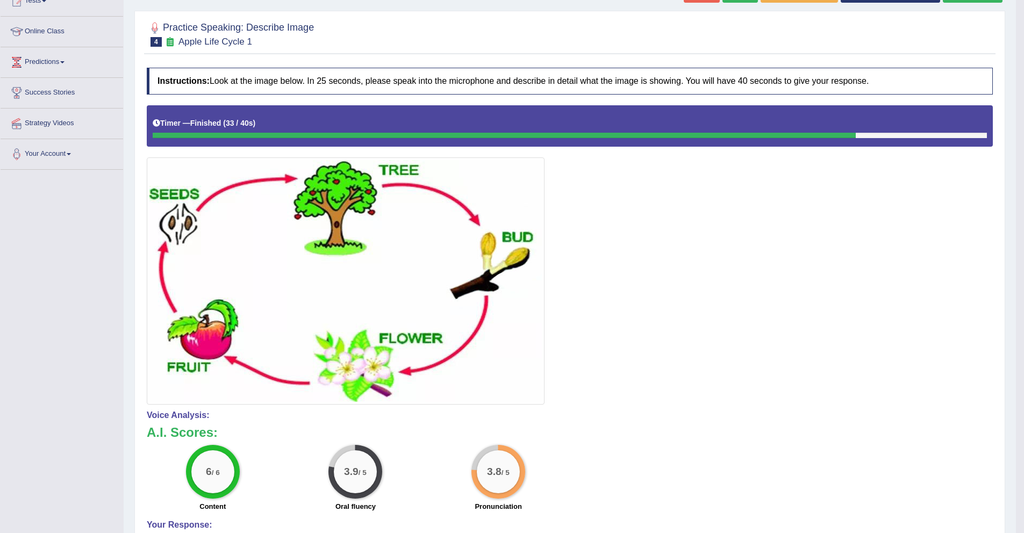
scroll to position [0, 0]
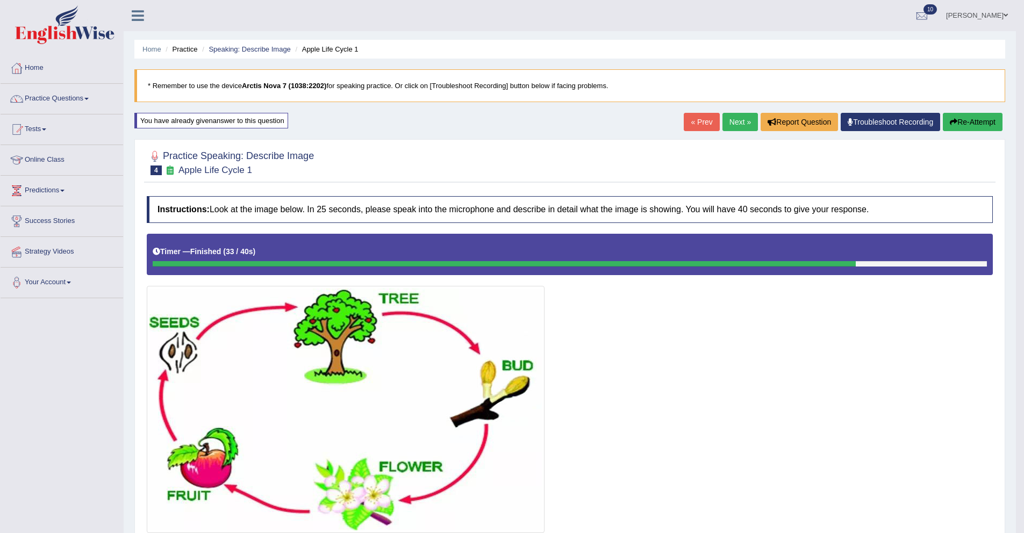
click at [730, 117] on link "Next »" at bounding box center [740, 122] width 35 height 18
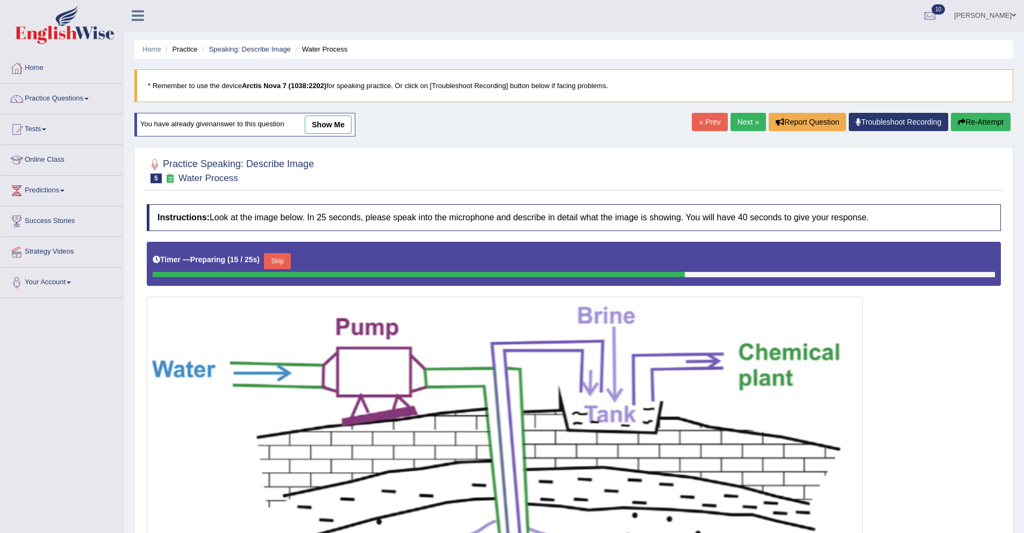
click at [958, 123] on icon "button" at bounding box center [962, 122] width 8 height 8
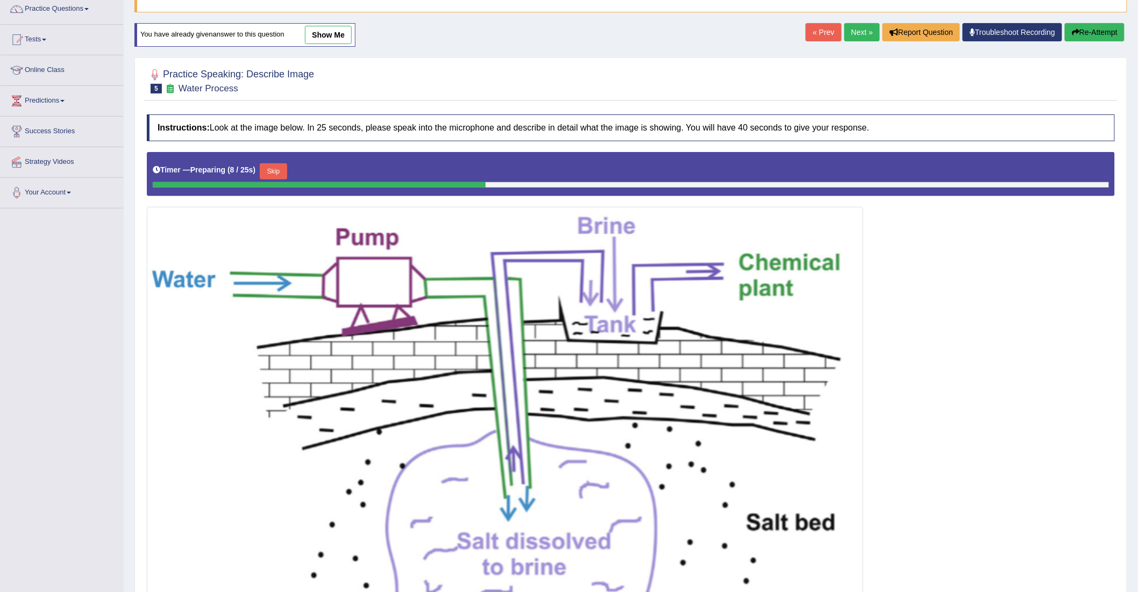
scroll to position [70, 0]
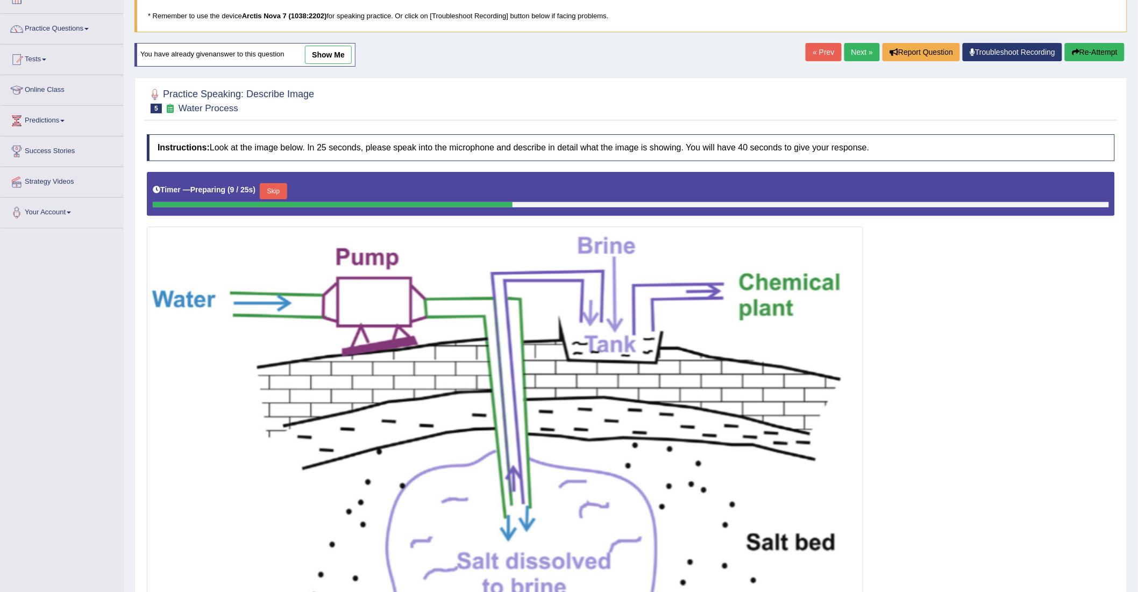
click at [1024, 51] on button "Re-Attempt" at bounding box center [1094, 52] width 60 height 18
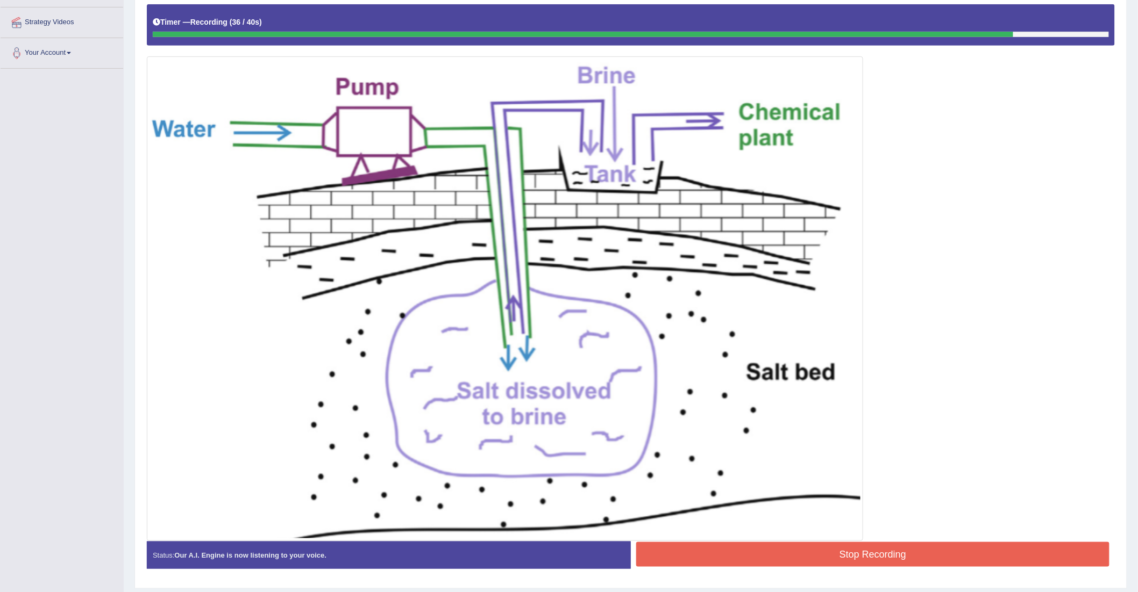
scroll to position [238, 0]
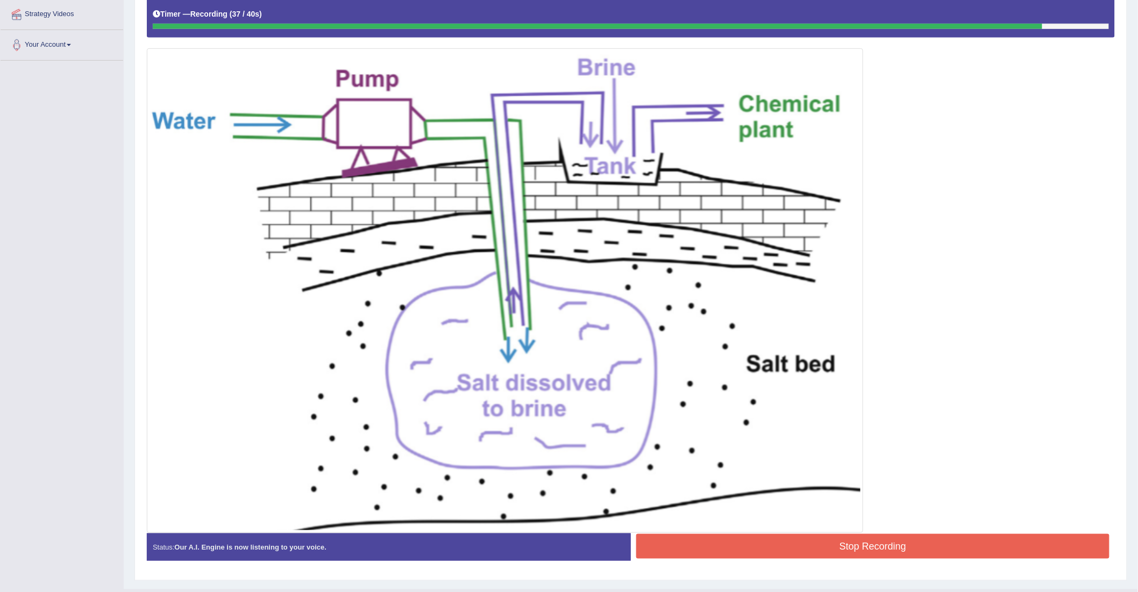
click at [900, 539] on button "Stop Recording" at bounding box center [872, 546] width 473 height 25
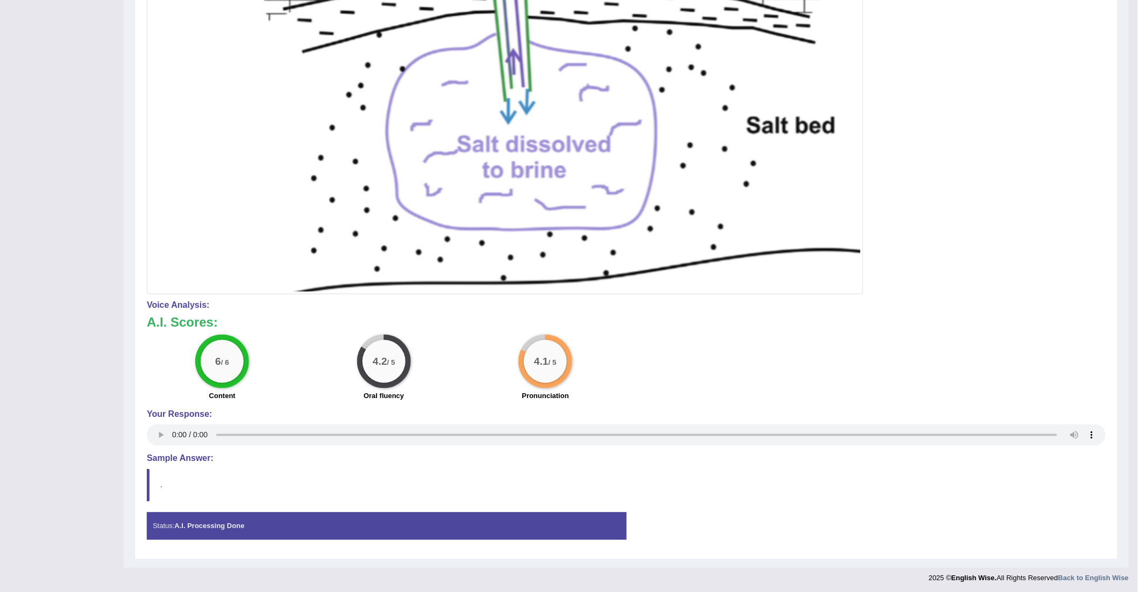
scroll to position [0, 0]
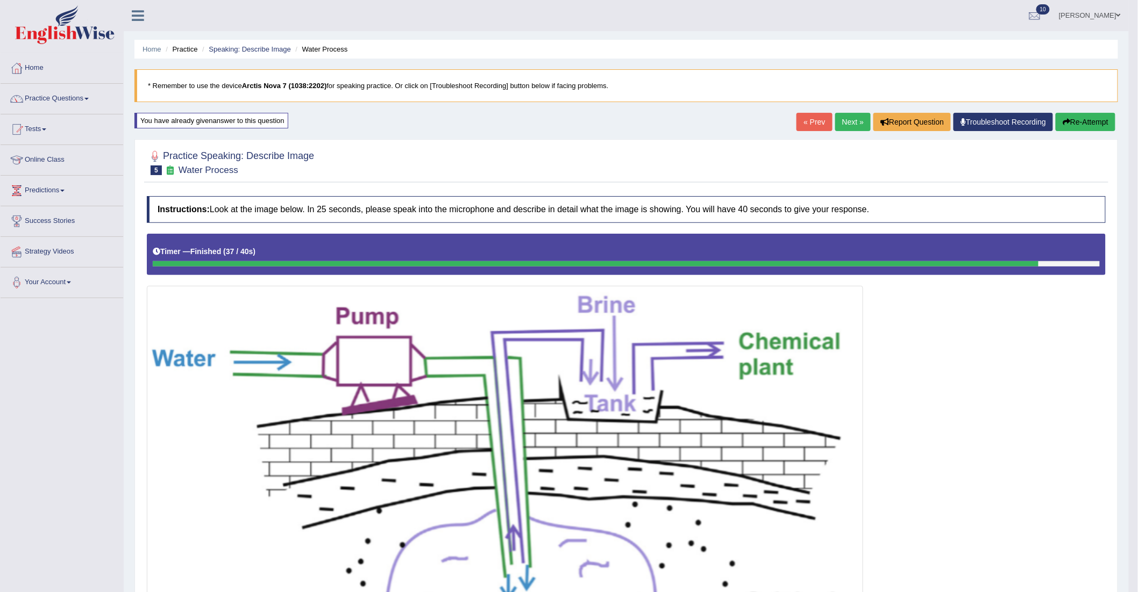
click at [835, 123] on link "Next »" at bounding box center [852, 122] width 35 height 18
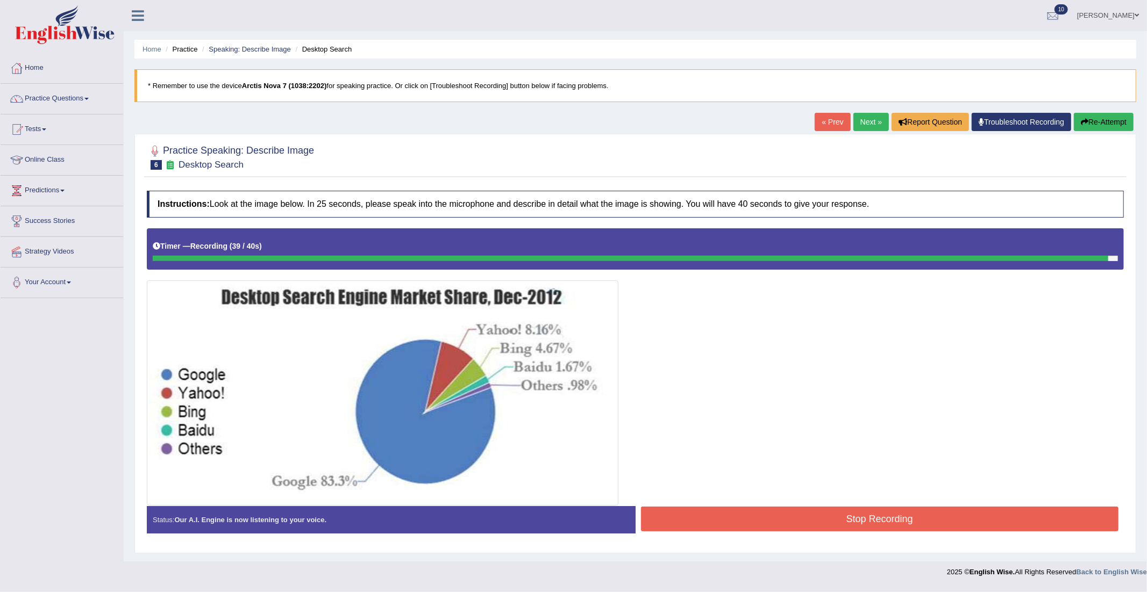
click at [854, 516] on button "Stop Recording" at bounding box center [880, 519] width 478 height 25
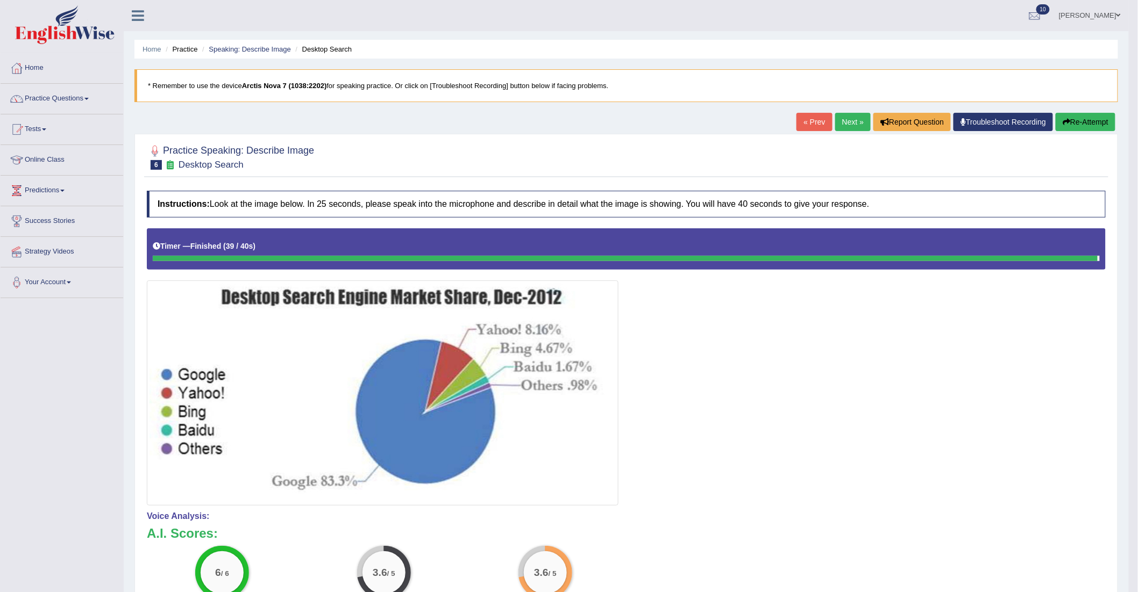
click at [850, 124] on link "Next »" at bounding box center [852, 122] width 35 height 18
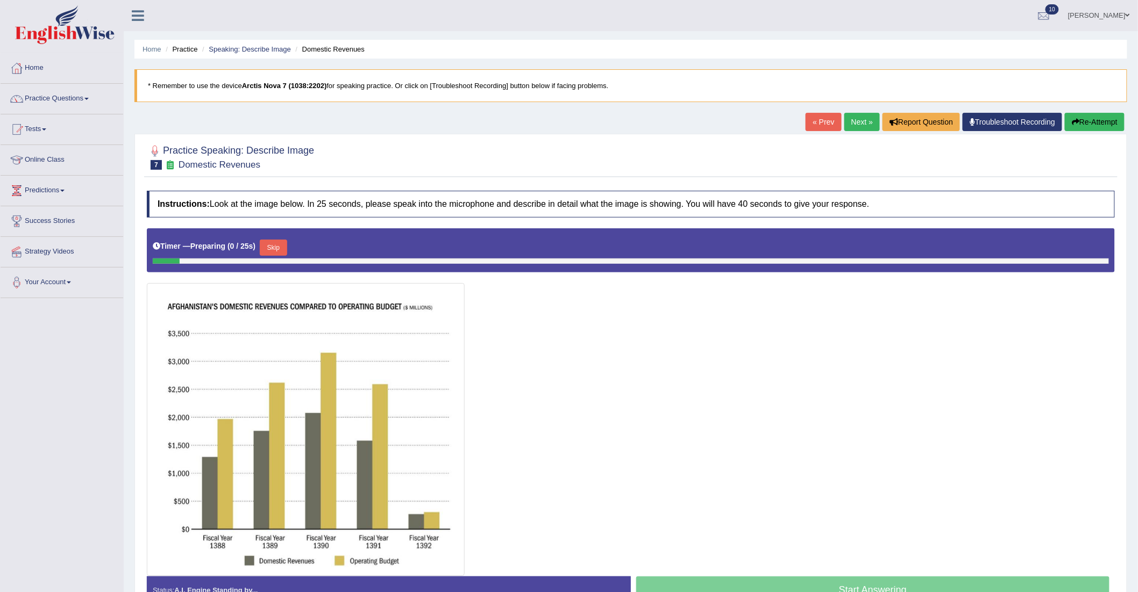
scroll to position [49, 0]
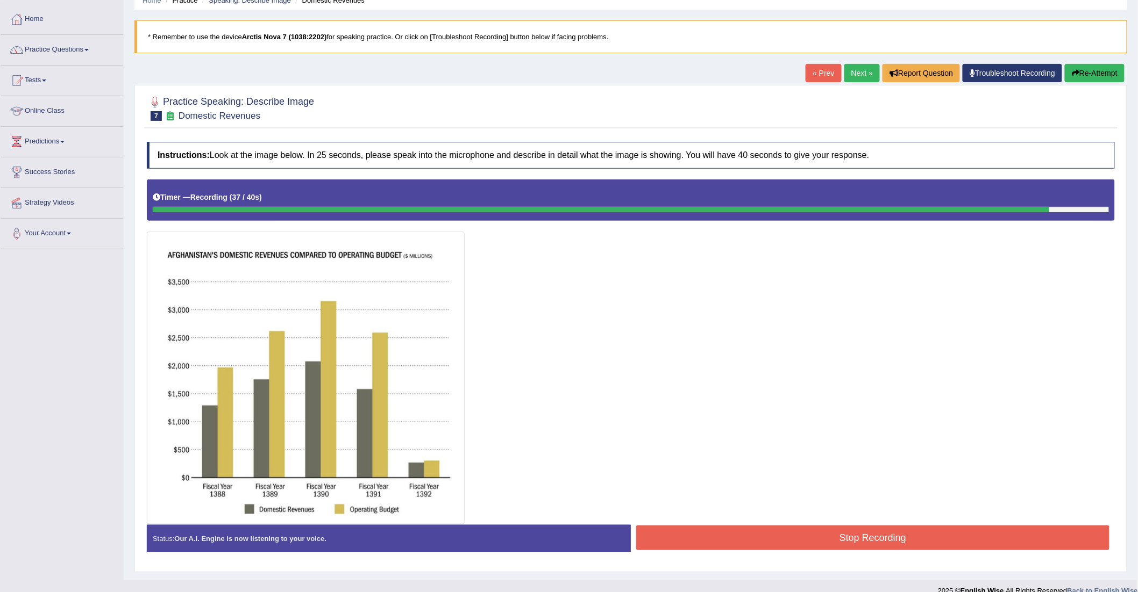
click at [774, 535] on button "Stop Recording" at bounding box center [872, 538] width 473 height 25
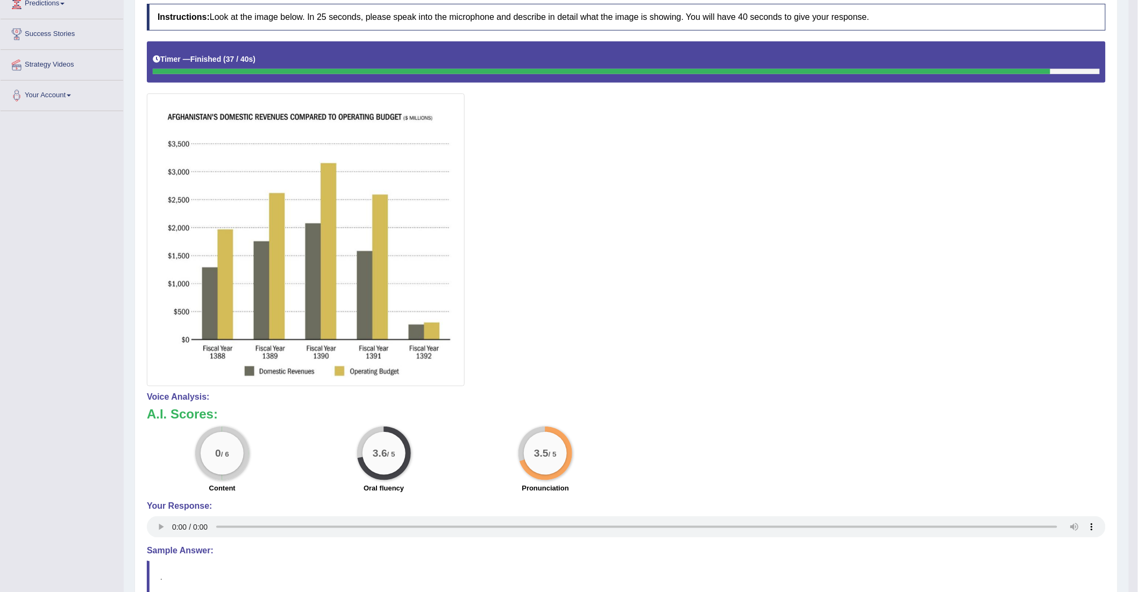
scroll to position [0, 0]
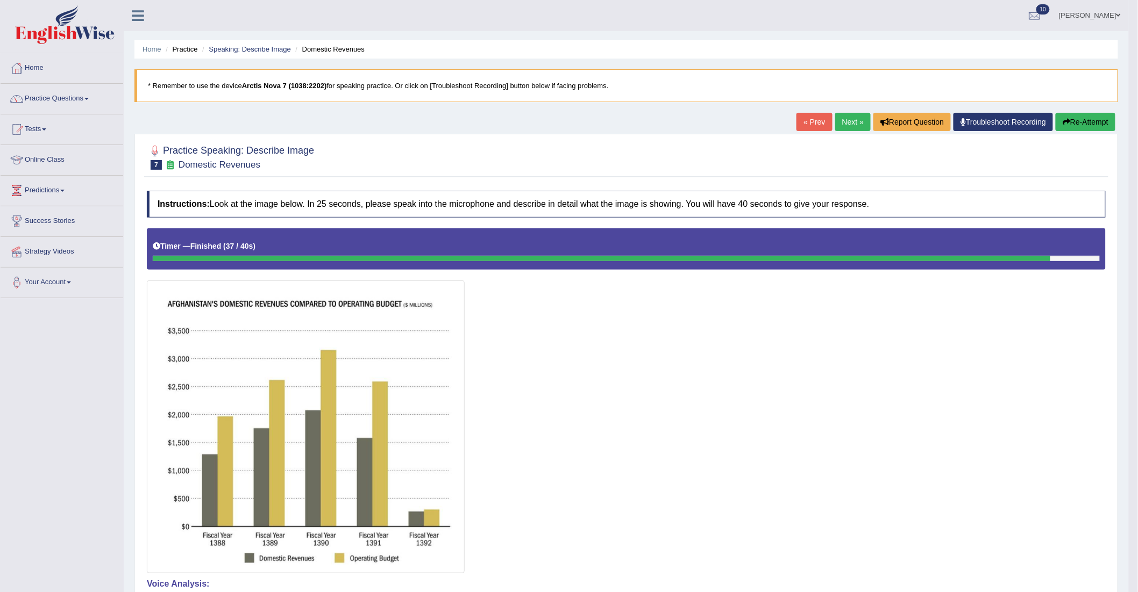
click at [845, 125] on link "Next »" at bounding box center [852, 122] width 35 height 18
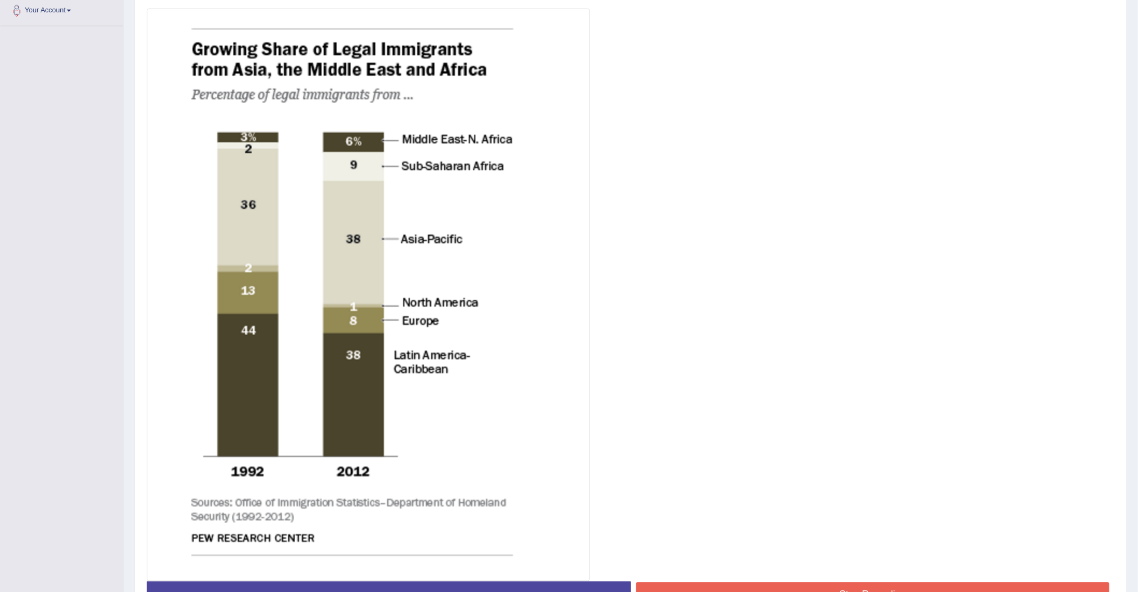
scroll to position [334, 0]
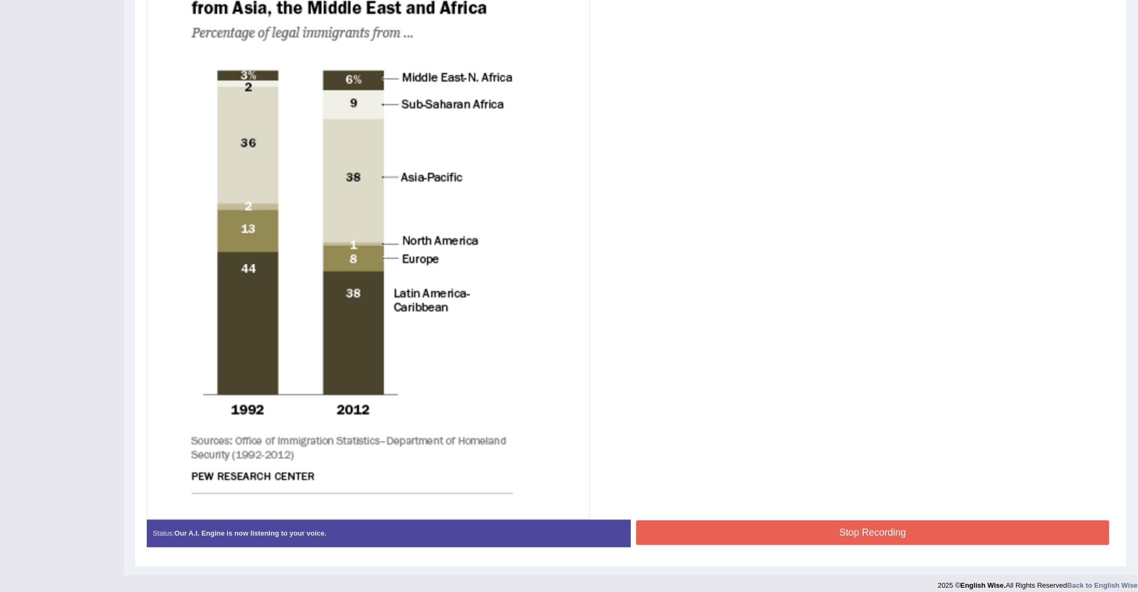
click at [759, 529] on button "Stop Recording" at bounding box center [872, 533] width 473 height 25
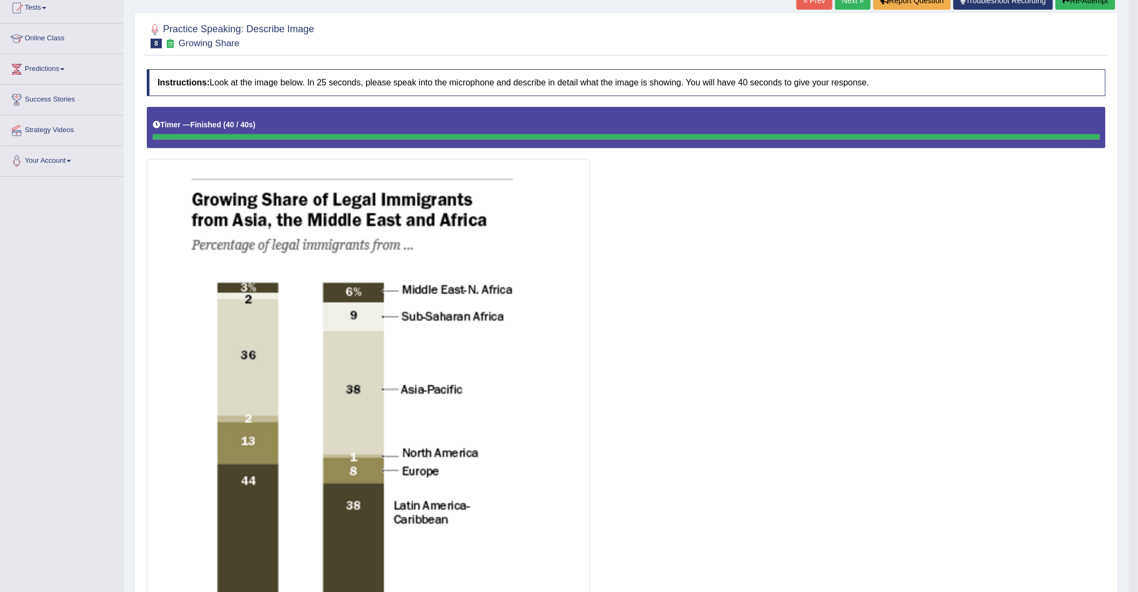
scroll to position [0, 0]
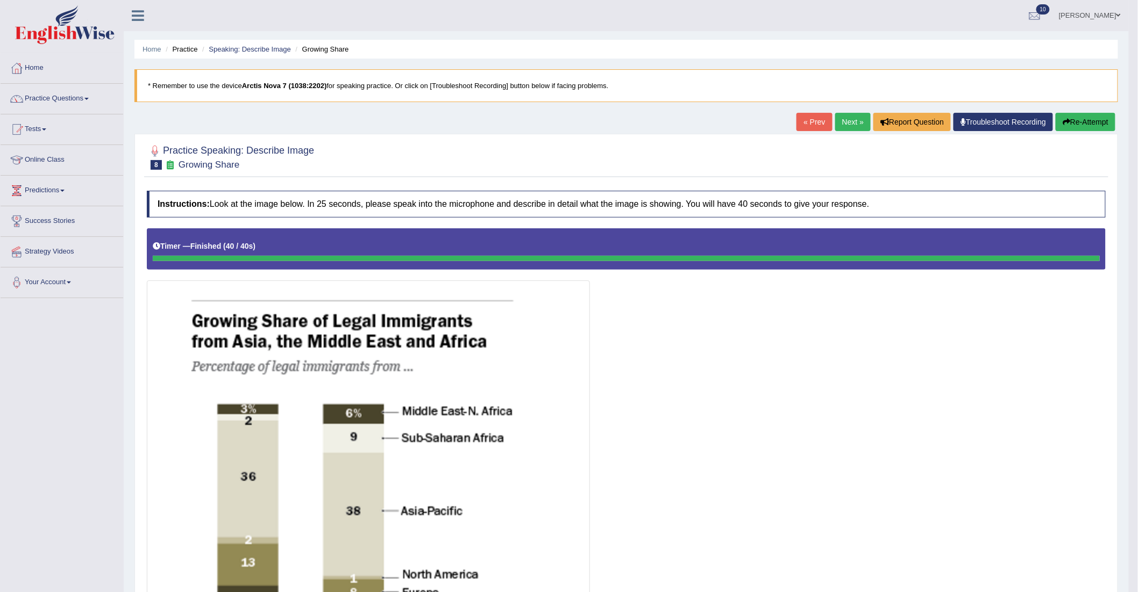
click at [843, 123] on link "Next »" at bounding box center [852, 122] width 35 height 18
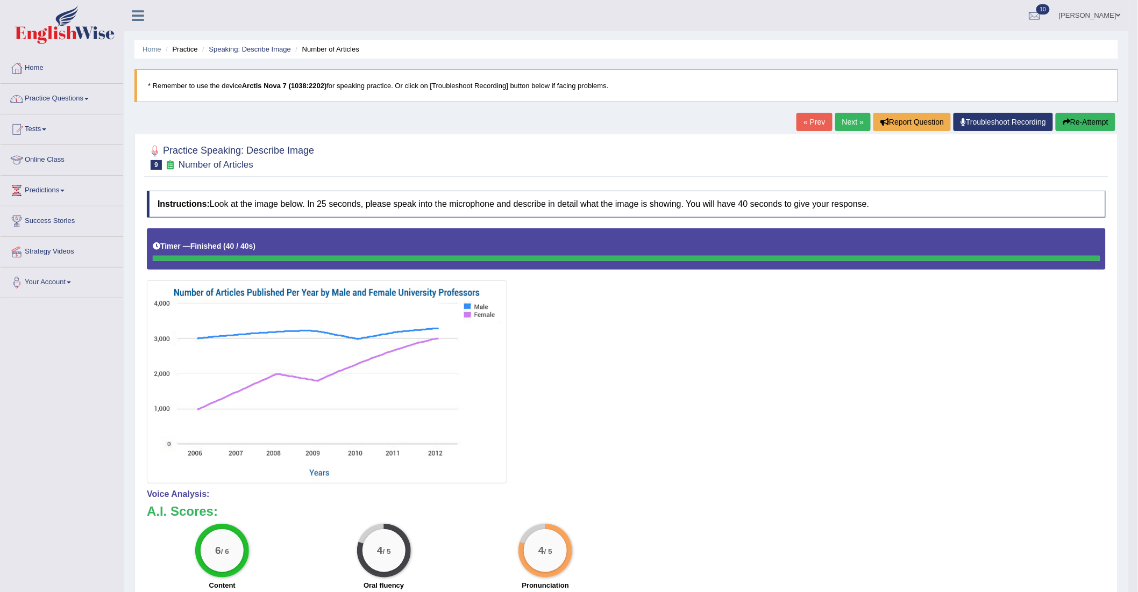
click at [85, 94] on link "Practice Questions" at bounding box center [62, 97] width 123 height 27
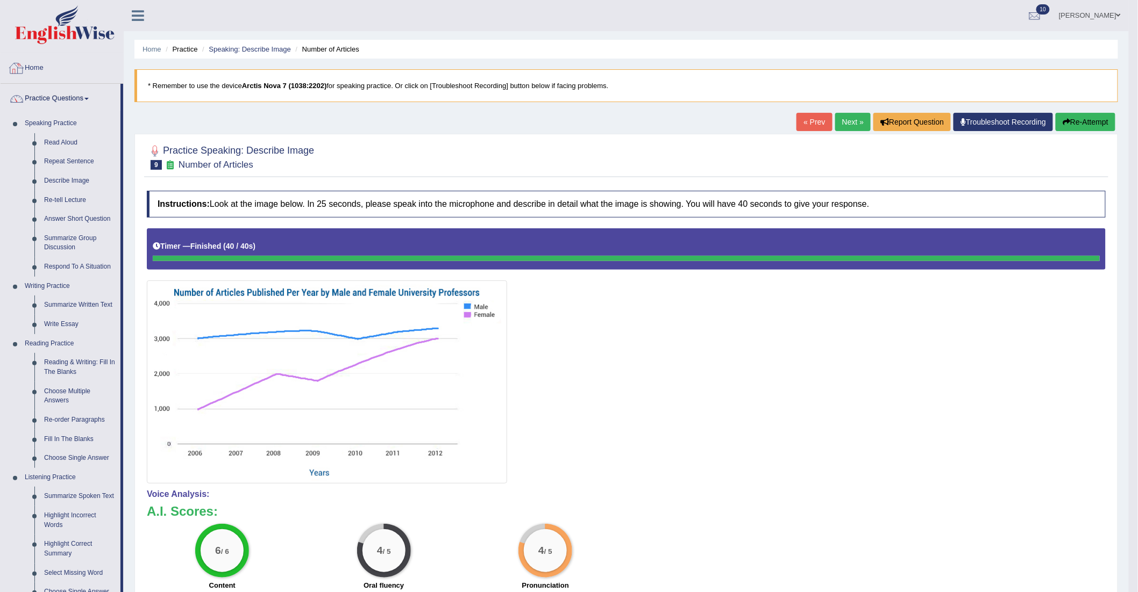
click at [44, 65] on link "Home" at bounding box center [62, 66] width 123 height 27
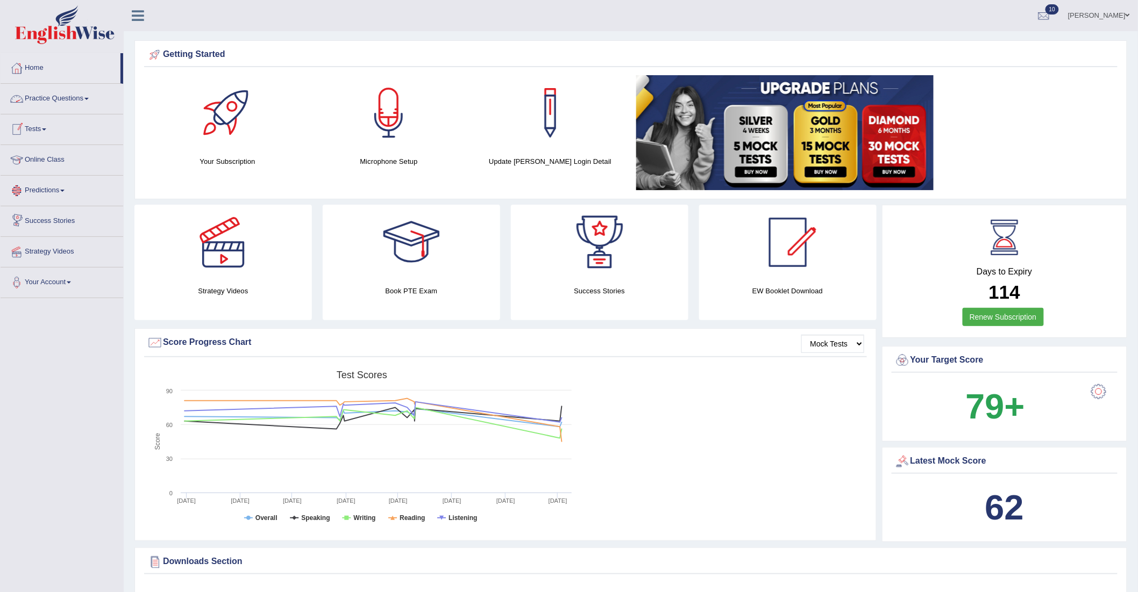
click at [42, 126] on link "Tests" at bounding box center [62, 128] width 123 height 27
click at [46, 190] on link "History" at bounding box center [70, 192] width 101 height 19
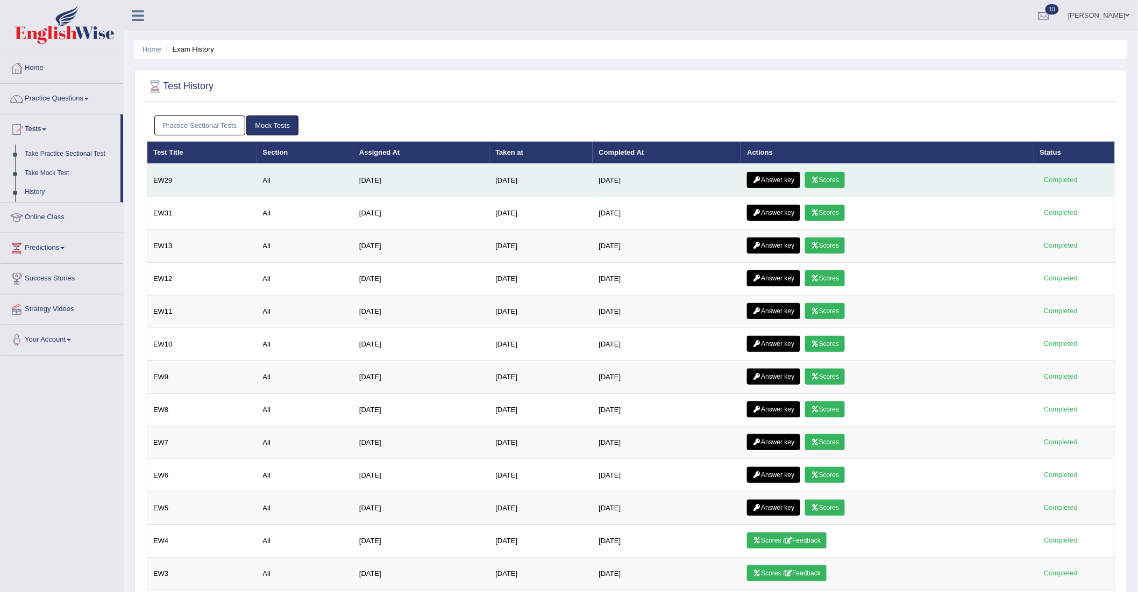
click at [777, 178] on link "Answer key" at bounding box center [773, 180] width 53 height 16
click at [826, 185] on link "Scores" at bounding box center [825, 180] width 40 height 16
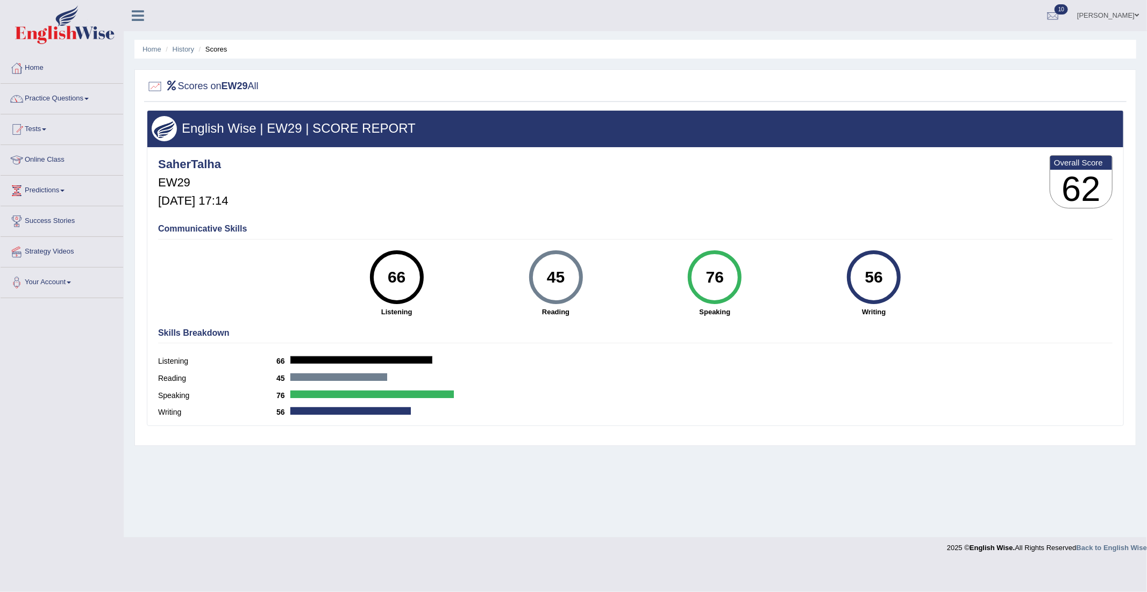
click at [49, 99] on link "Practice Questions" at bounding box center [62, 97] width 123 height 27
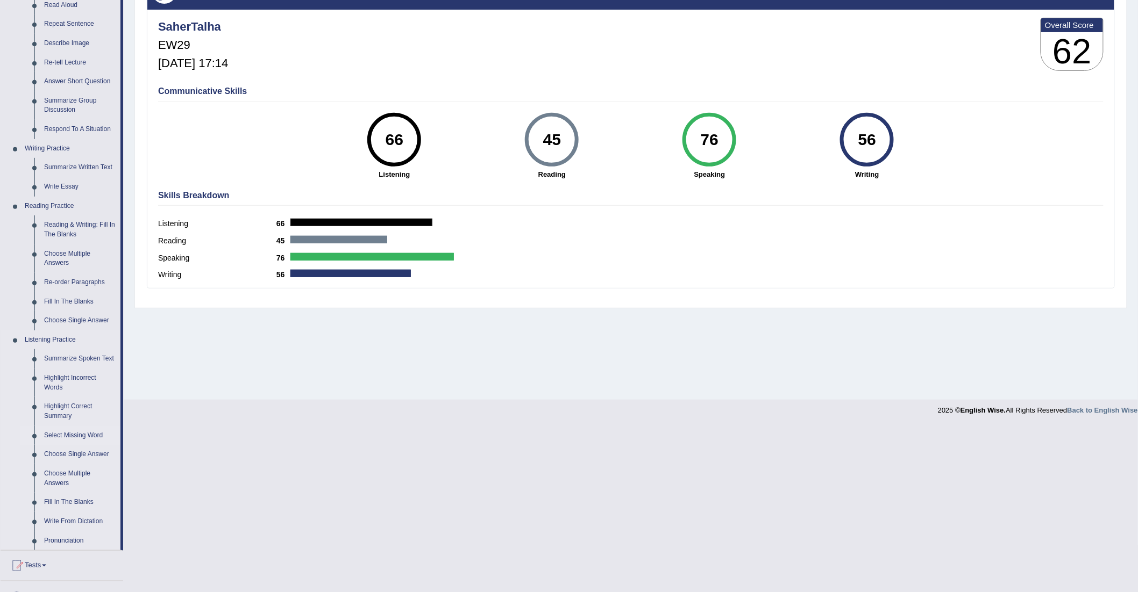
scroll to position [122, 0]
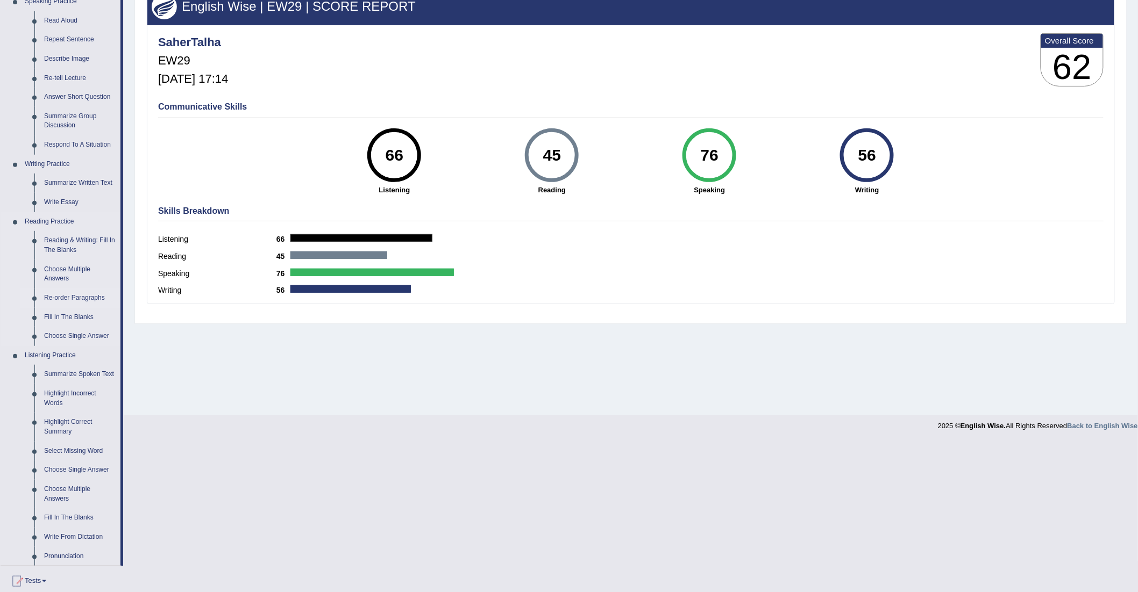
click at [72, 295] on link "Re-order Paragraphs" at bounding box center [79, 298] width 81 height 19
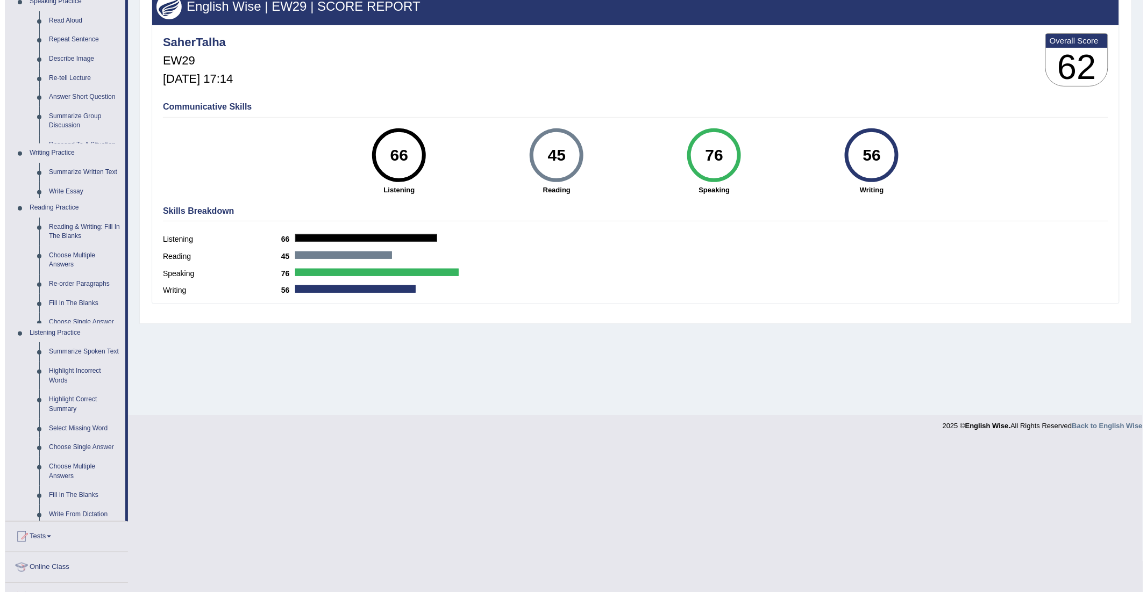
scroll to position [0, 0]
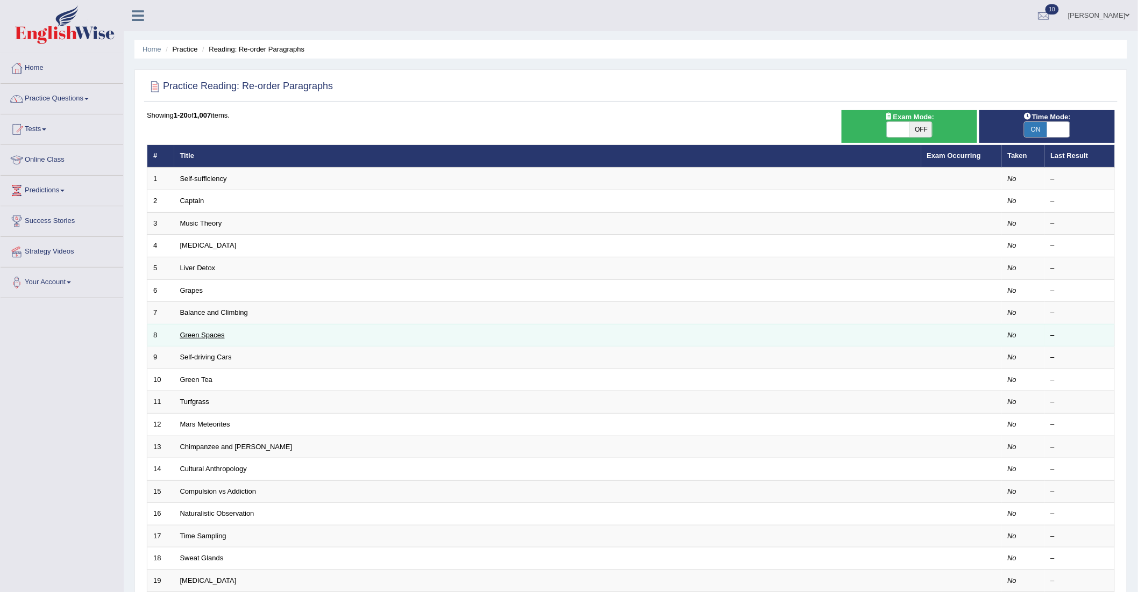
click at [218, 331] on link "Green Spaces" at bounding box center [202, 335] width 45 height 8
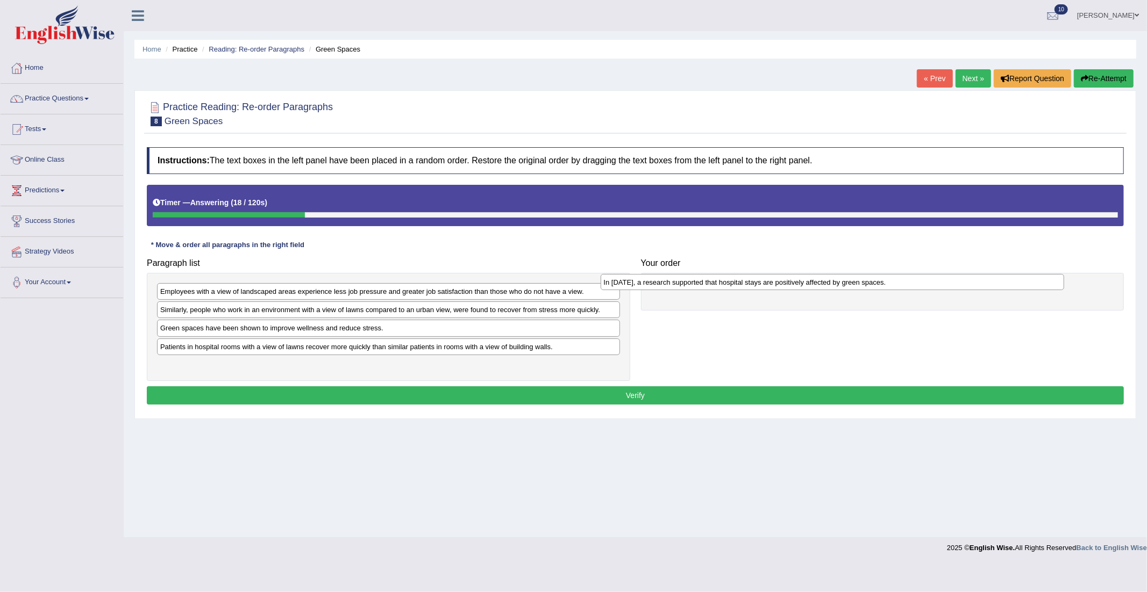
drag, startPoint x: 359, startPoint y: 292, endPoint x: 802, endPoint y: 283, distance: 443.6
click at [802, 283] on div "In [DATE], a research supported that hospital stays are positively affected by …" at bounding box center [831, 282] width 463 height 16
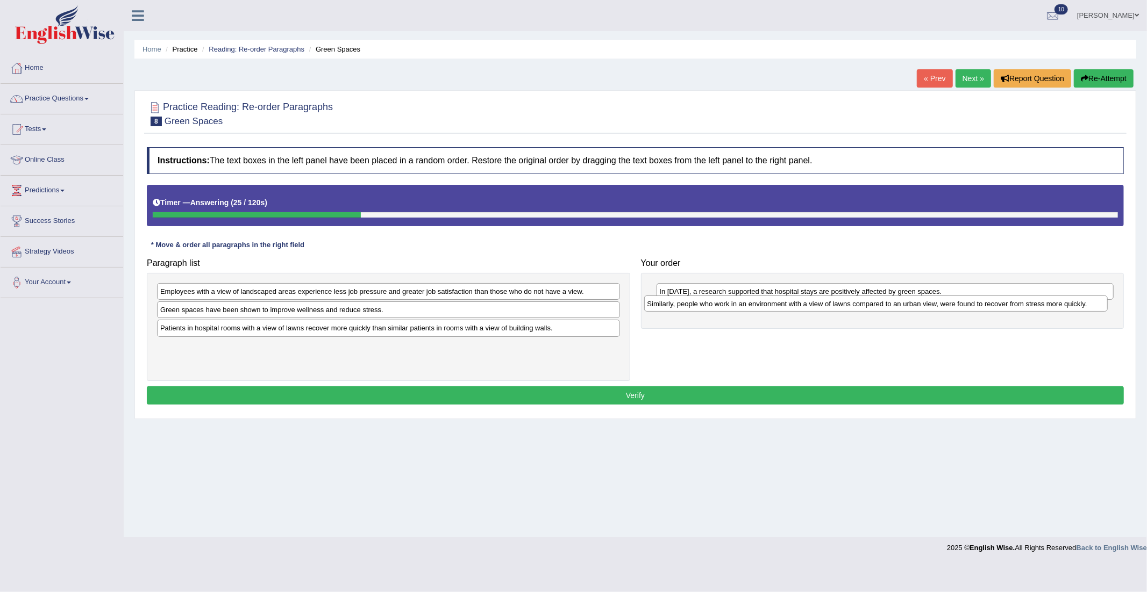
drag, startPoint x: 300, startPoint y: 308, endPoint x: 787, endPoint y: 303, distance: 487.1
click at [787, 303] on div "Similarly, people who work in an environment with a view of lawns compared to a…" at bounding box center [875, 304] width 463 height 16
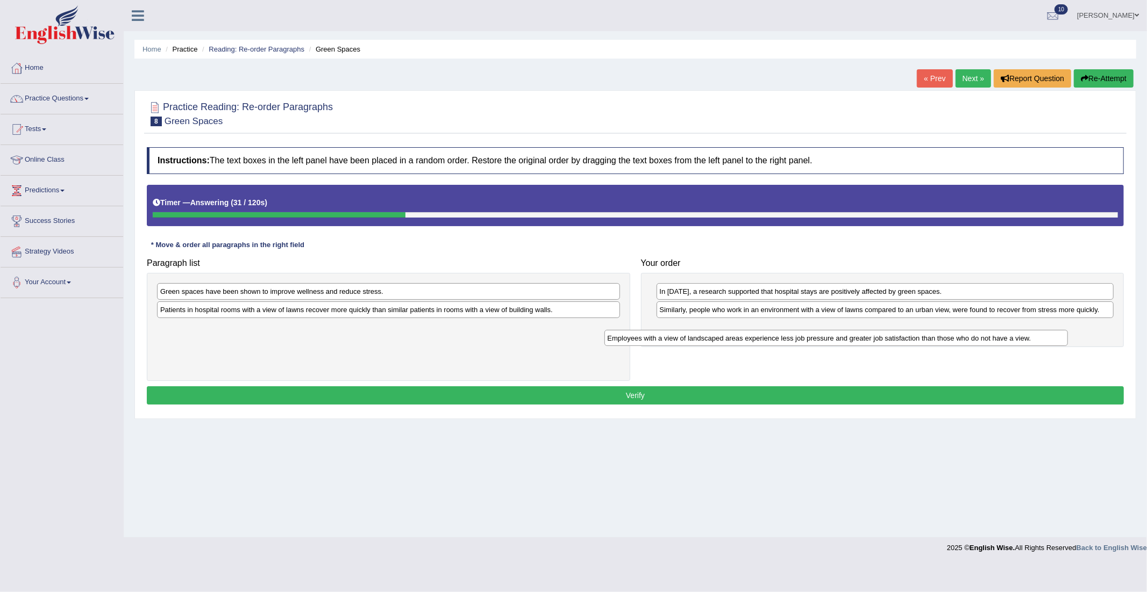
drag, startPoint x: 237, startPoint y: 292, endPoint x: 684, endPoint y: 339, distance: 449.7
click at [684, 339] on div "Employees with a view of landscaped areas experience less job pressure and grea…" at bounding box center [835, 338] width 463 height 16
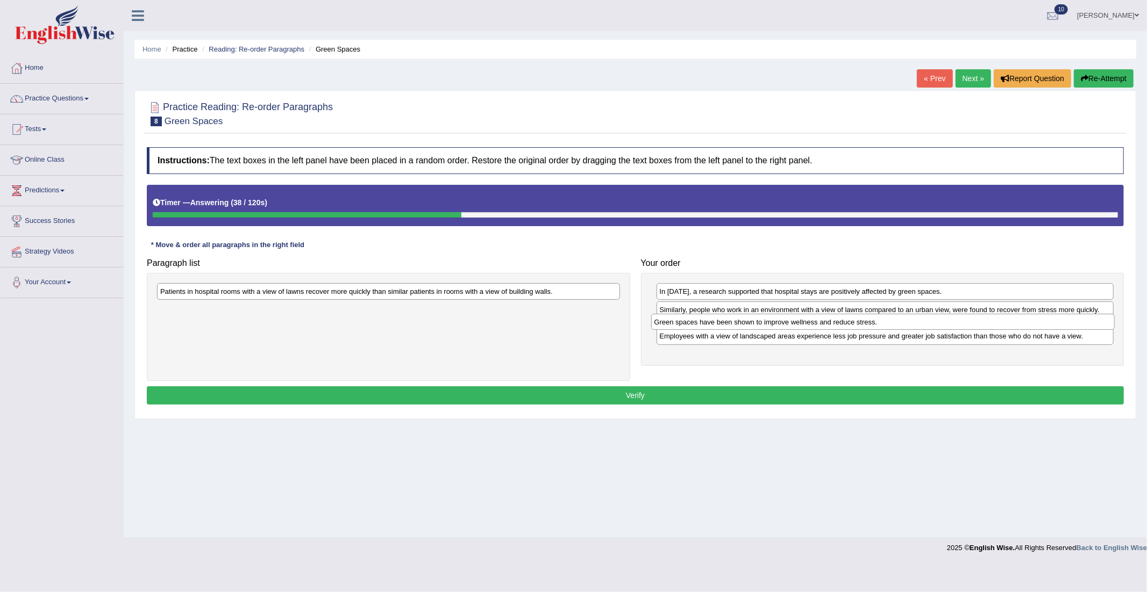
drag, startPoint x: 335, startPoint y: 291, endPoint x: 829, endPoint y: 321, distance: 495.0
click at [829, 321] on div "Green spaces have been shown to improve wellness and reduce stress." at bounding box center [882, 322] width 463 height 16
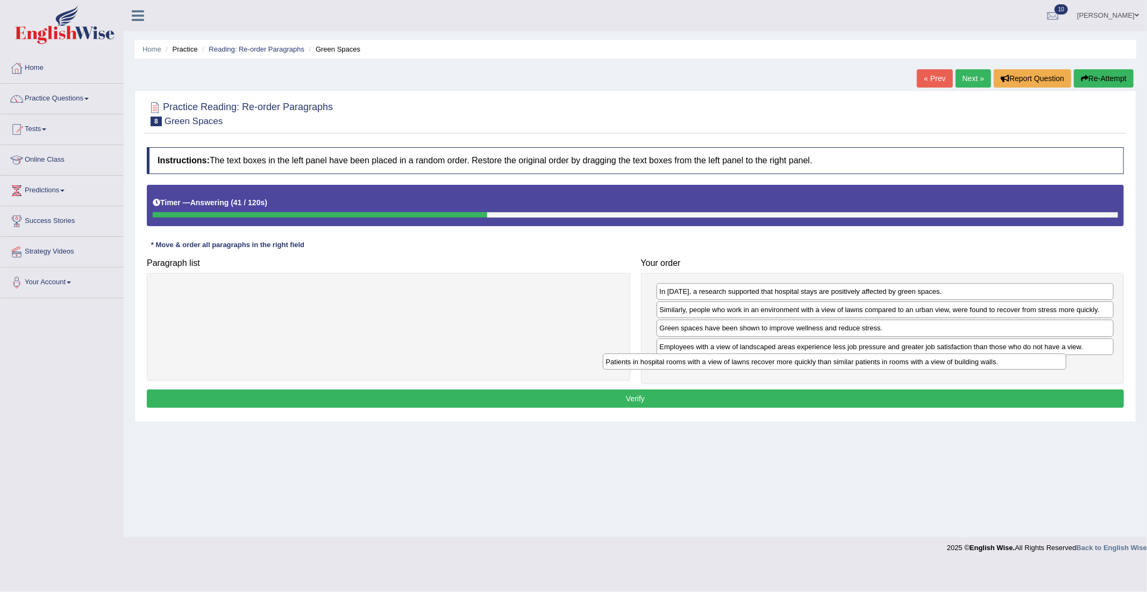
drag, startPoint x: 287, startPoint y: 294, endPoint x: 732, endPoint y: 364, distance: 451.2
click at [732, 364] on div "Patients in hospital rooms with a view of lawns recover more quickly than simil…" at bounding box center [834, 362] width 463 height 16
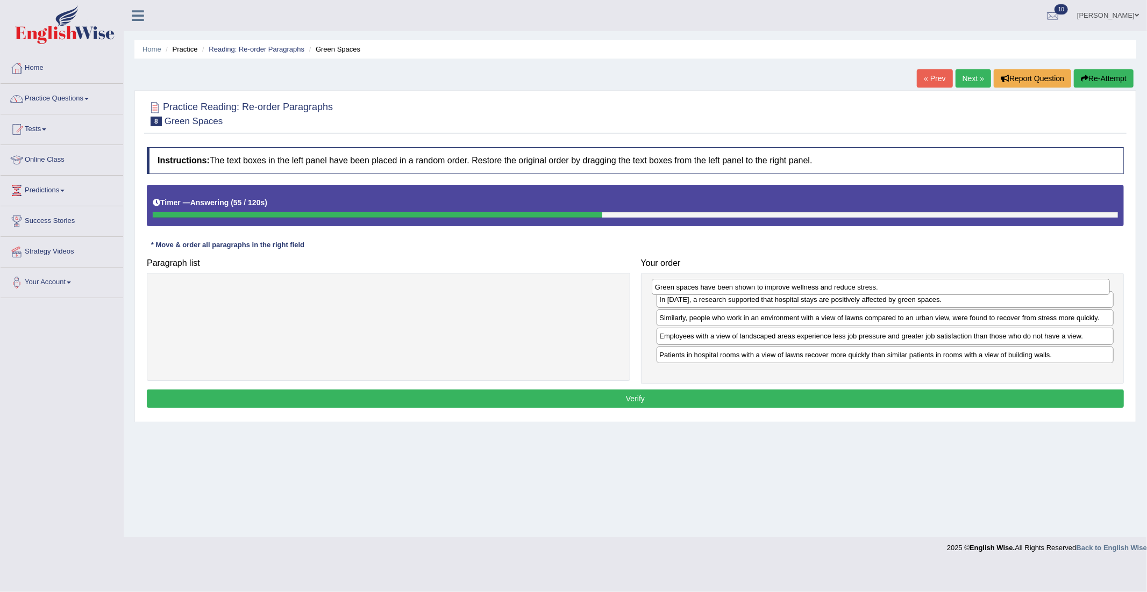
drag, startPoint x: 785, startPoint y: 328, endPoint x: 781, endPoint y: 288, distance: 41.0
click at [781, 288] on div "Green spaces have been shown to improve wellness and reduce stress." at bounding box center [881, 287] width 458 height 16
drag, startPoint x: 774, startPoint y: 364, endPoint x: 776, endPoint y: 323, distance: 41.4
click at [776, 323] on div "Patients in hospital rooms with a view of lawns recover more quickly than simil…" at bounding box center [886, 321] width 458 height 16
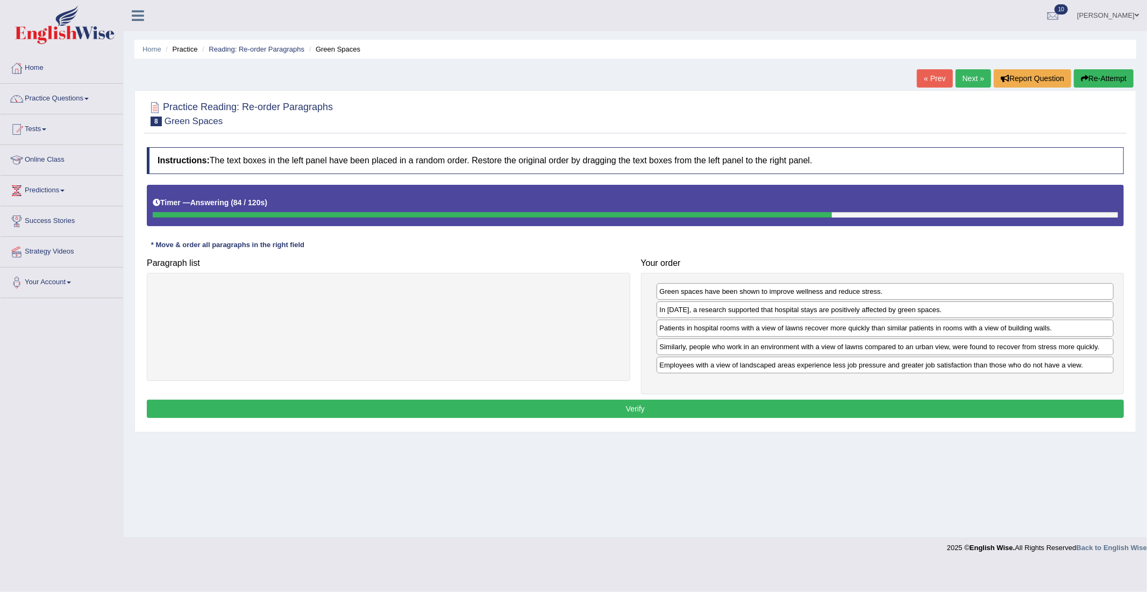
click at [731, 403] on button "Verify" at bounding box center [635, 409] width 977 height 18
